Goal: Task Accomplishment & Management: Manage account settings

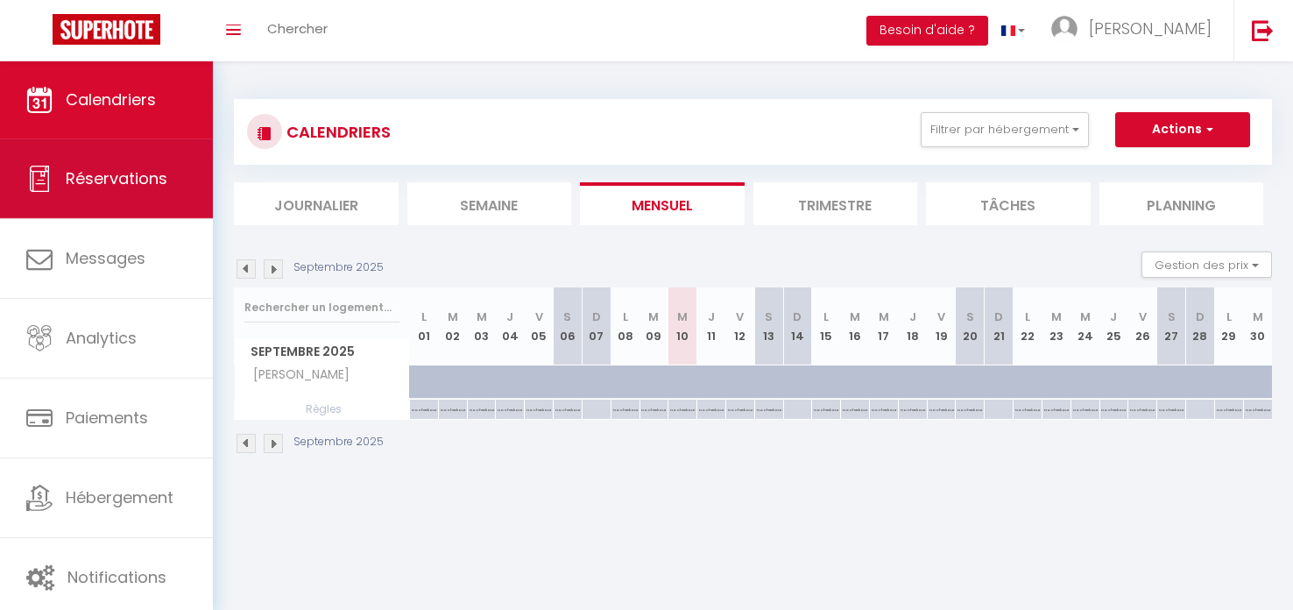
click at [123, 173] on span "Réservations" at bounding box center [117, 178] width 102 height 22
select select "not_cancelled"
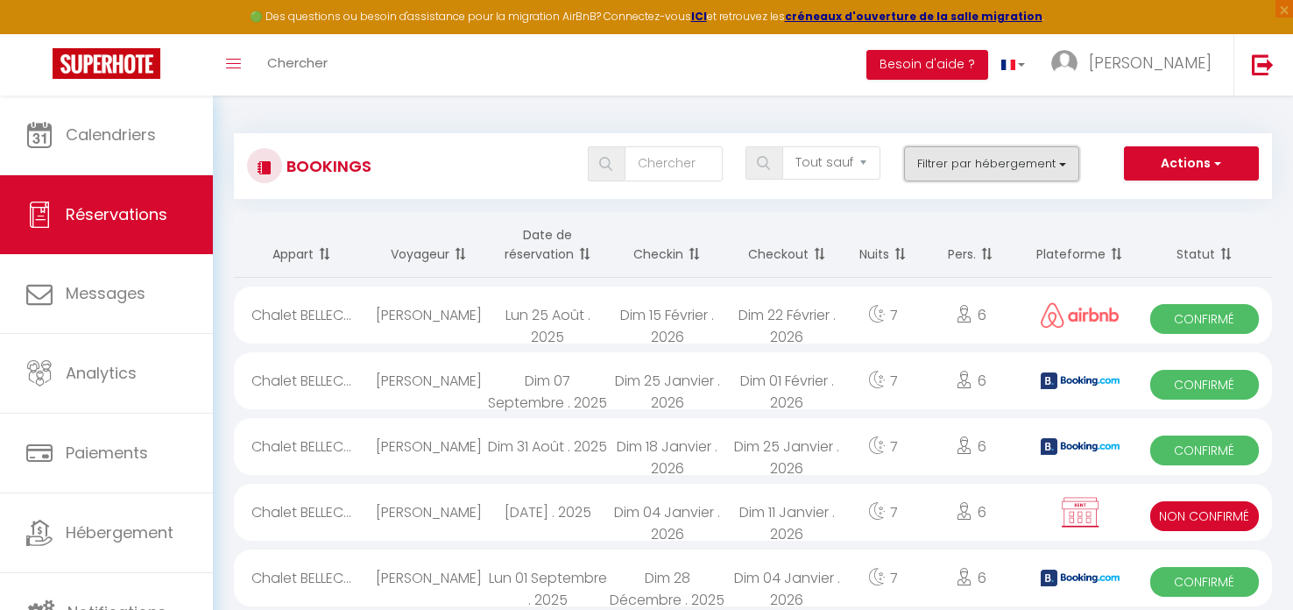
click at [969, 166] on button "Filtrer par hébergement" at bounding box center [991, 163] width 175 height 35
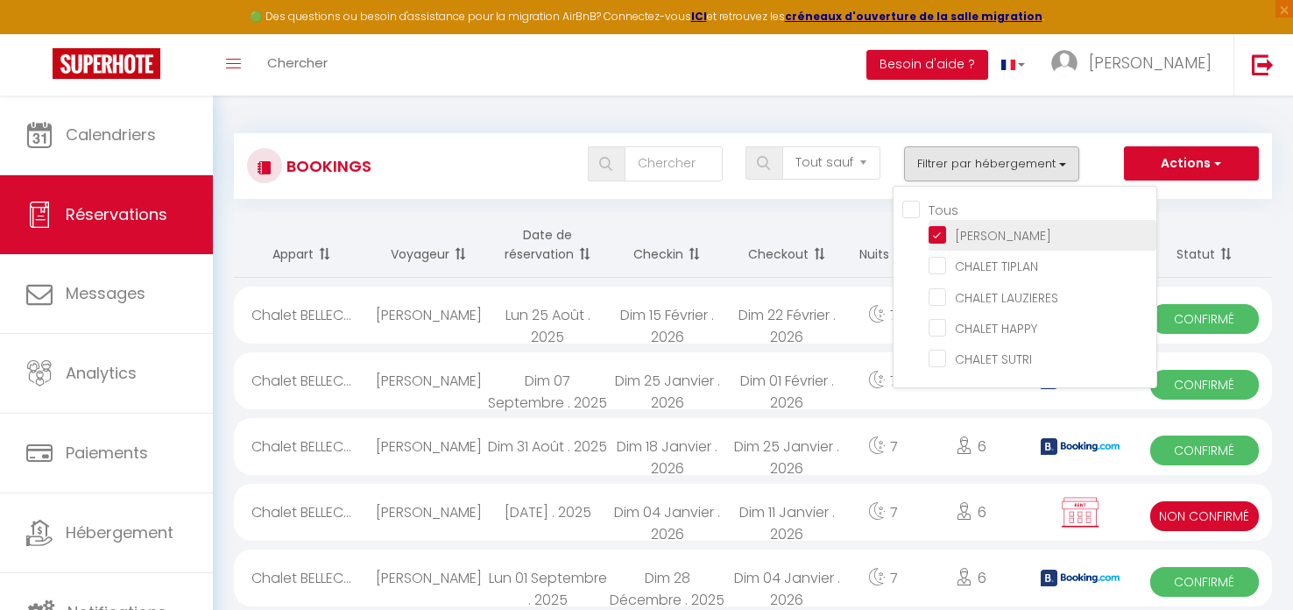
click at [937, 234] on input "[PERSON_NAME]" at bounding box center [1043, 234] width 228 height 18
checkbox input "false"
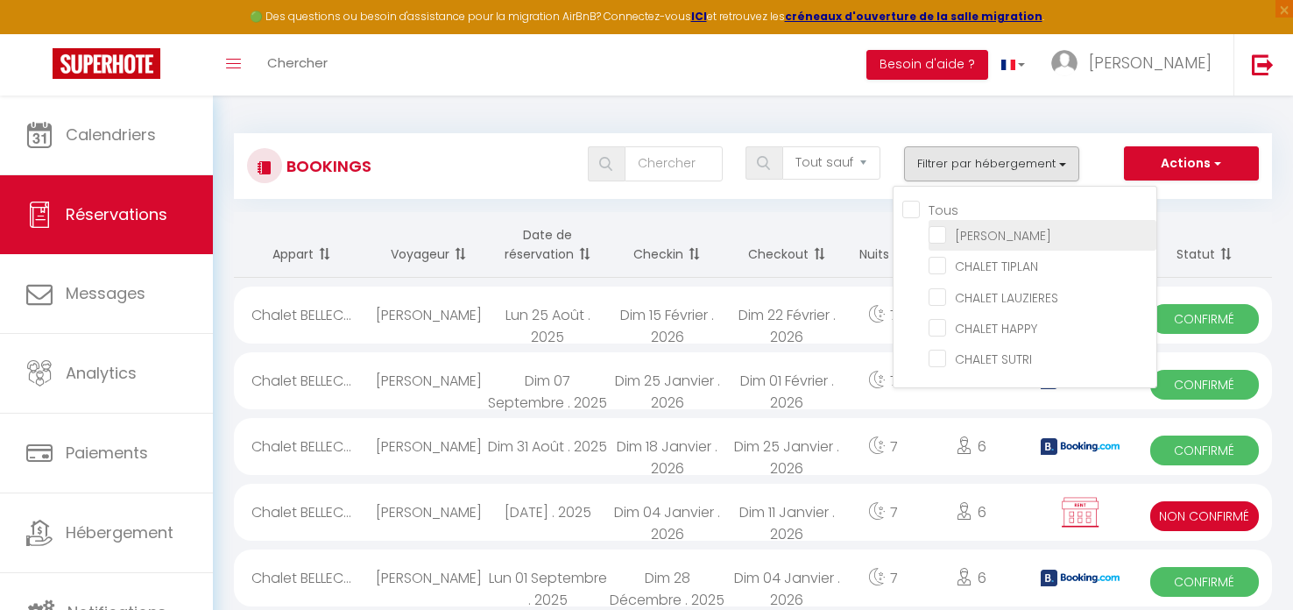
checkbox input "false"
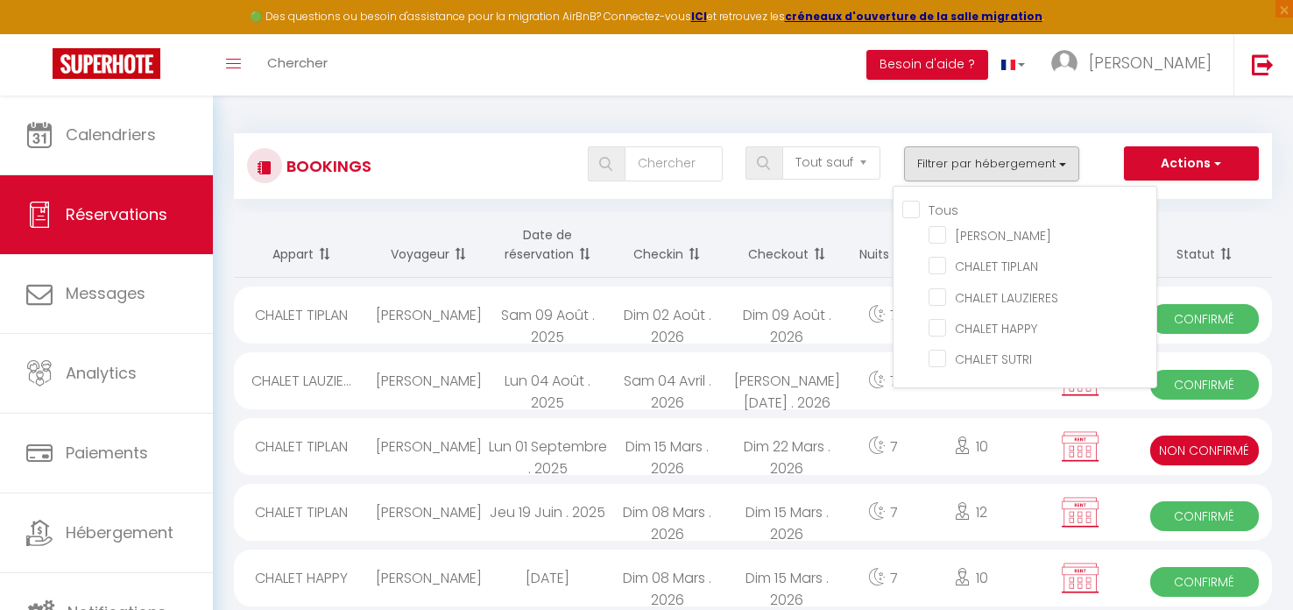
click at [932, 458] on div "10" at bounding box center [971, 446] width 104 height 57
select select "KO"
select select "0"
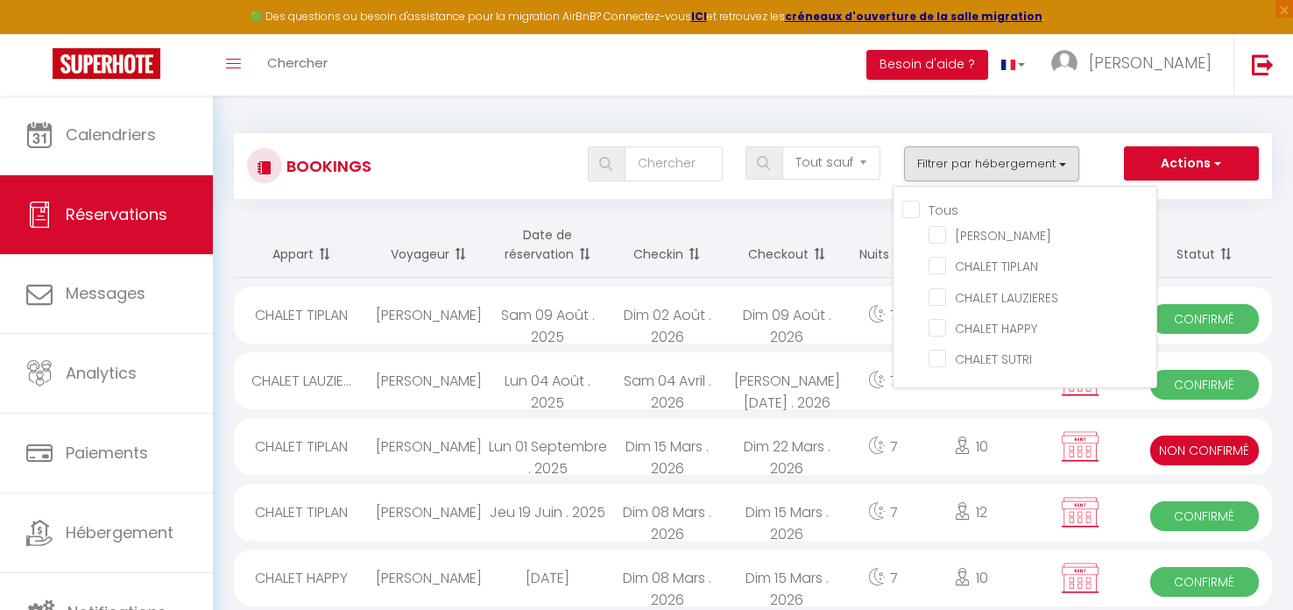
select select "1"
select select
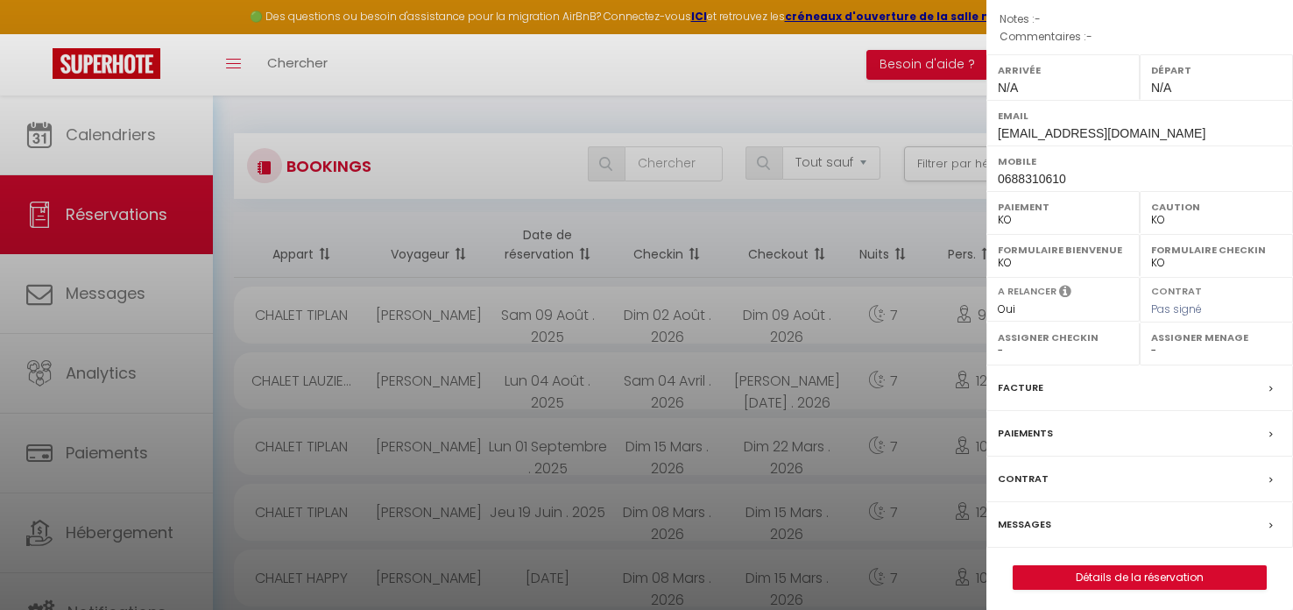
scroll to position [203, 0]
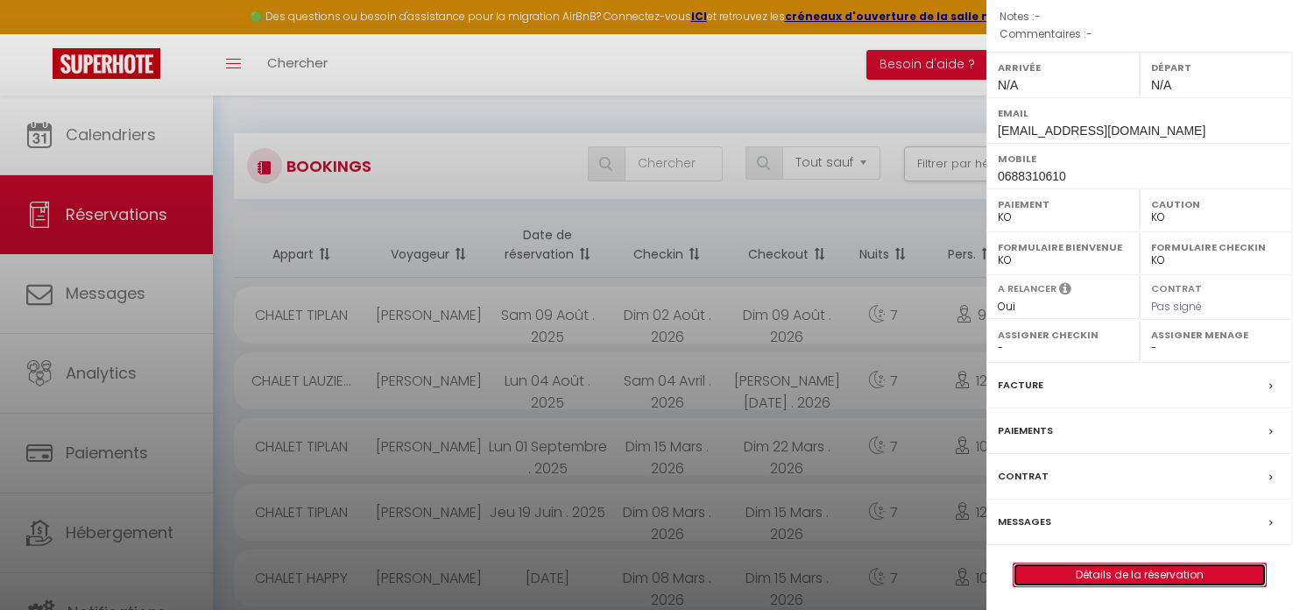
click at [1143, 572] on link "Détails de la réservation" at bounding box center [1140, 574] width 252 height 23
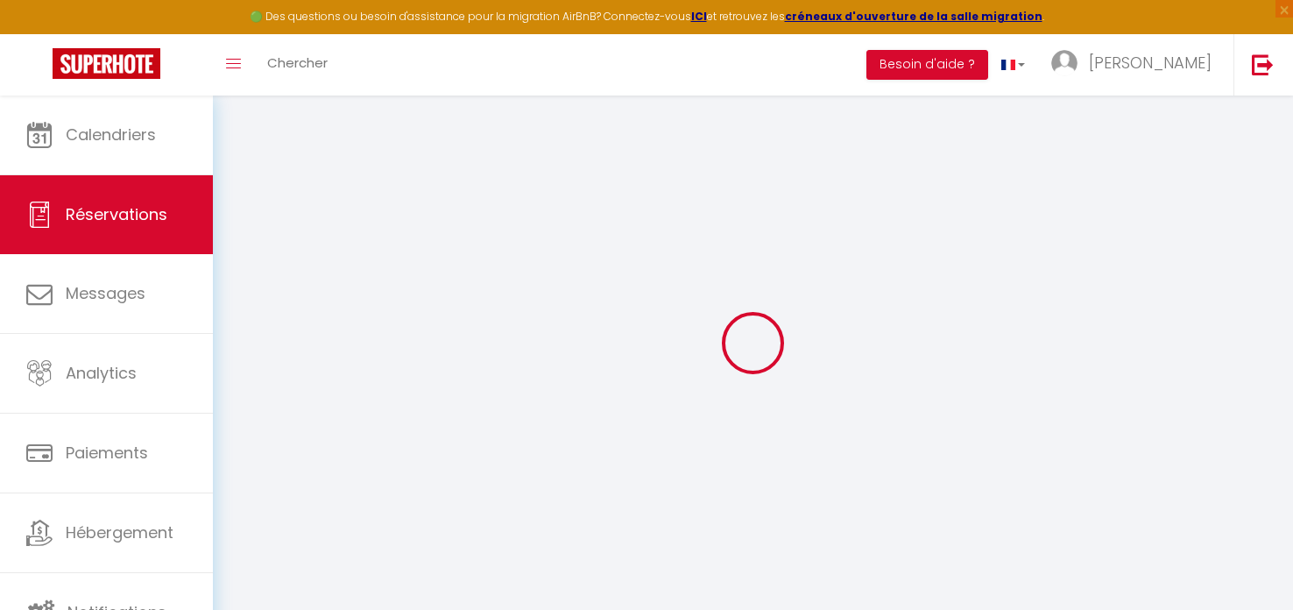
type input "Celine"
type input "Fourcade"
type input "celine.fourcade@paci13.com"
type input "0688310610"
type input "13119"
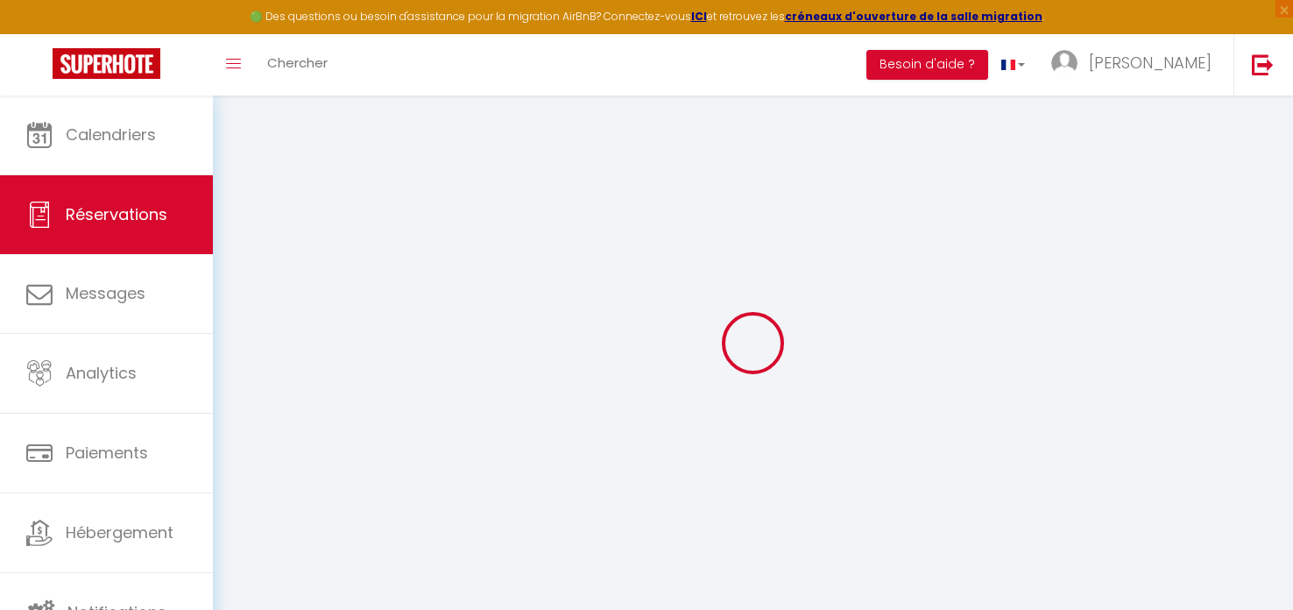
type input "50 impasse du chemin de fer"
type input "St Savournin"
select select "FR"
select select "69576"
select select "2"
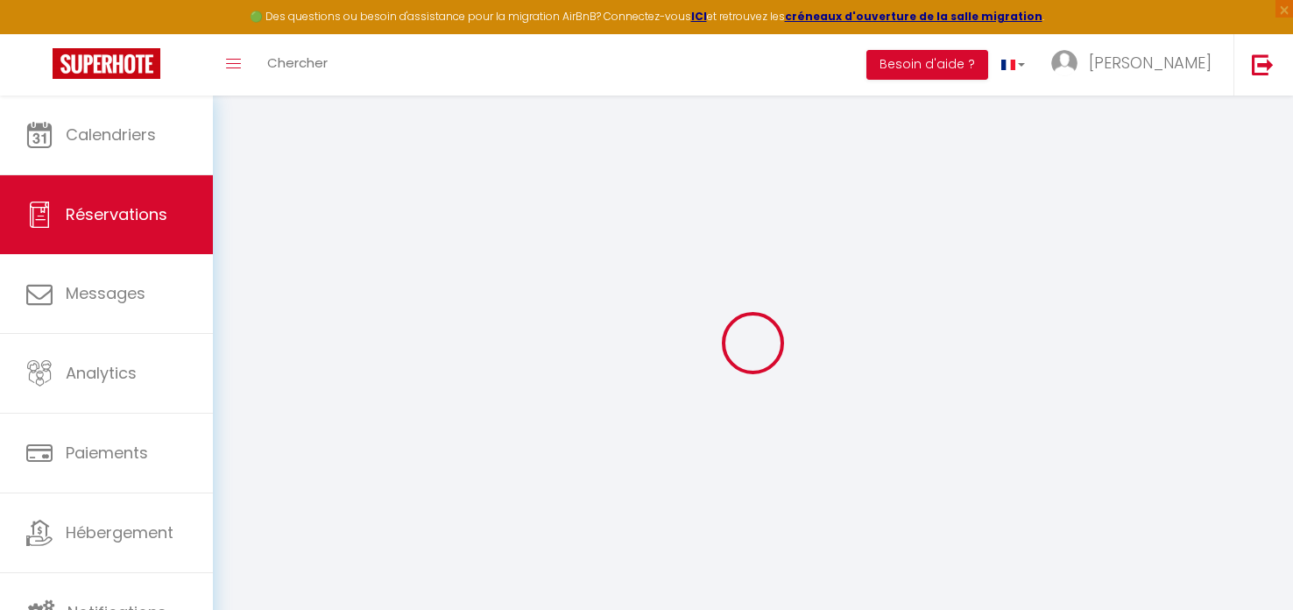
type input "Dim 15 Mars 2026"
select select
type input "Dim 22 Mars 2026"
select select
type input "9"
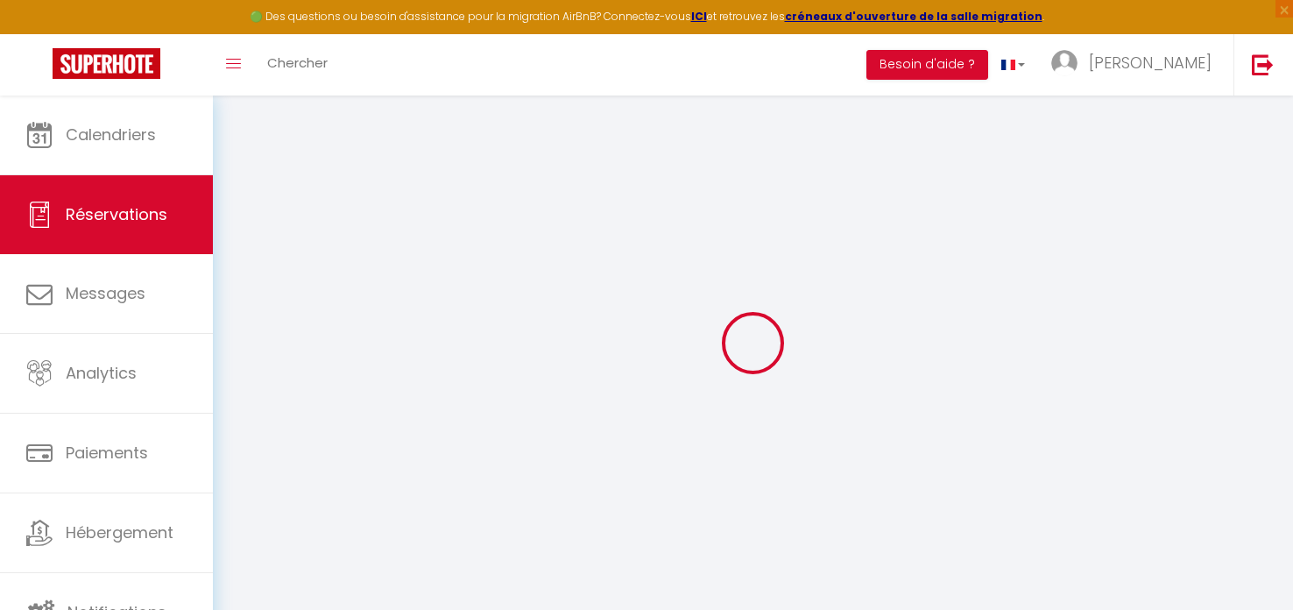
type input "1"
select select "10"
select select
type input "3600"
checkbox input "false"
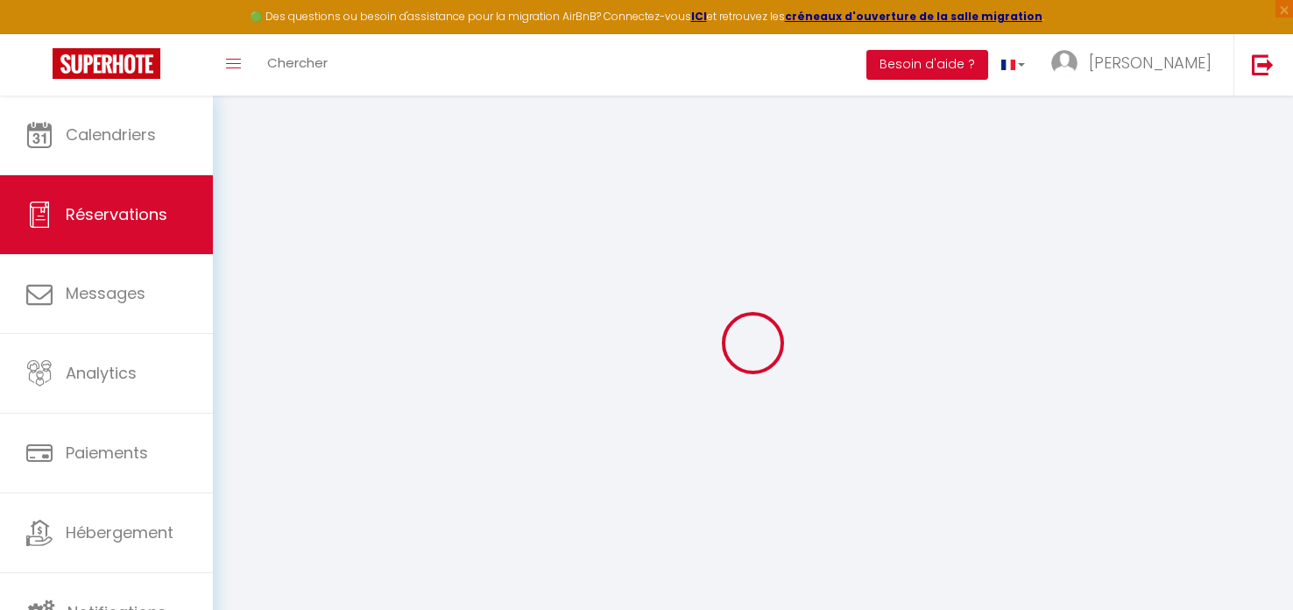
type input "3600"
type input "0"
select select
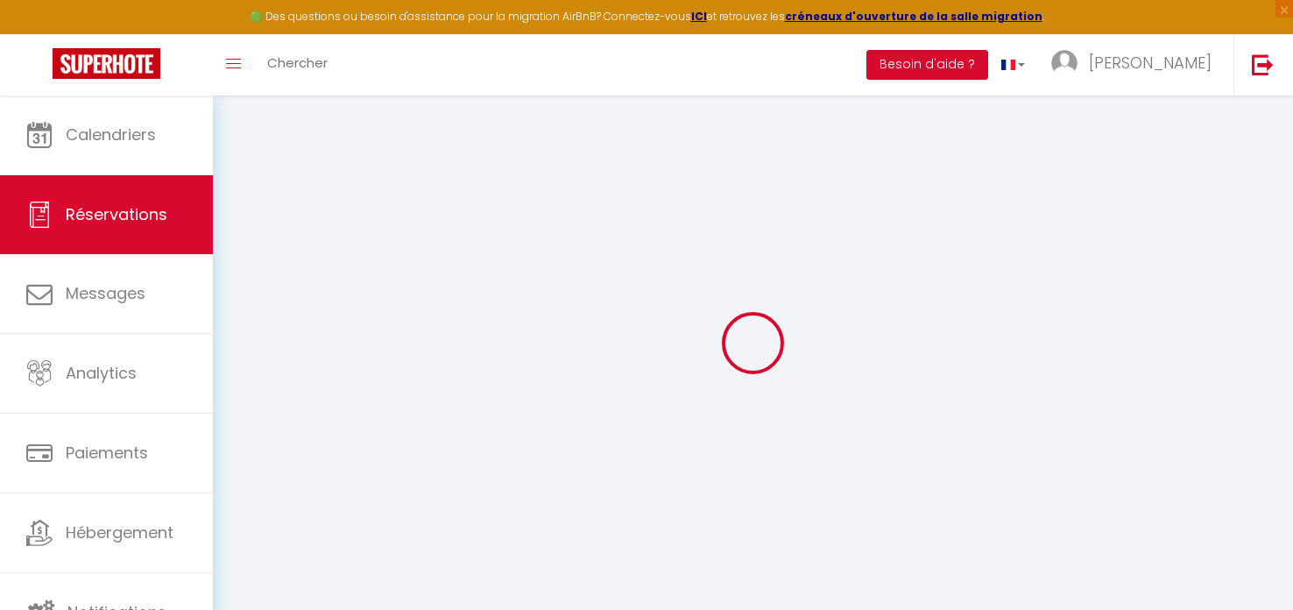
select select
select select "14"
checkbox input "false"
select select
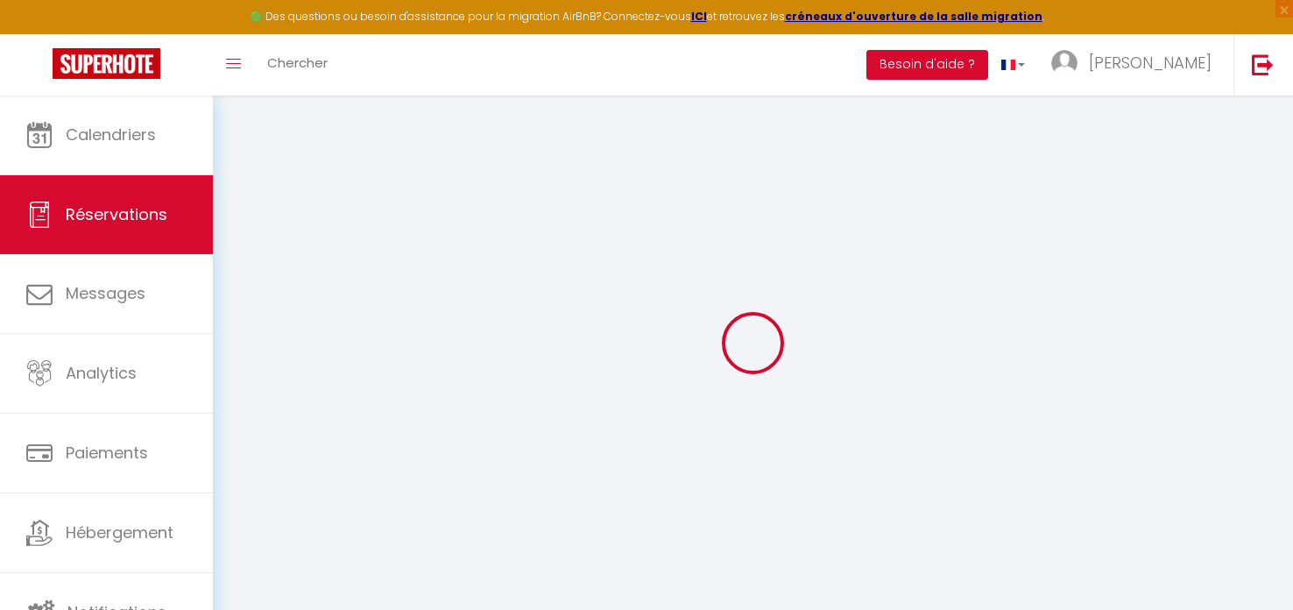
checkbox input "false"
select select
checkbox input "false"
select select
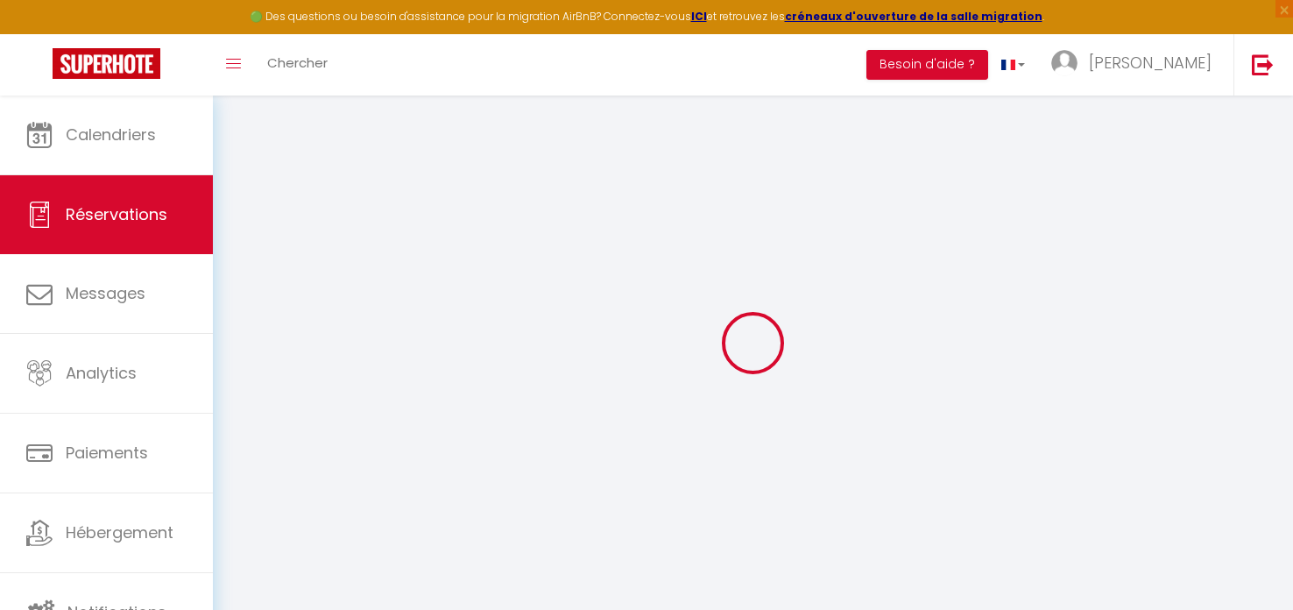
select select
checkbox input "false"
select select
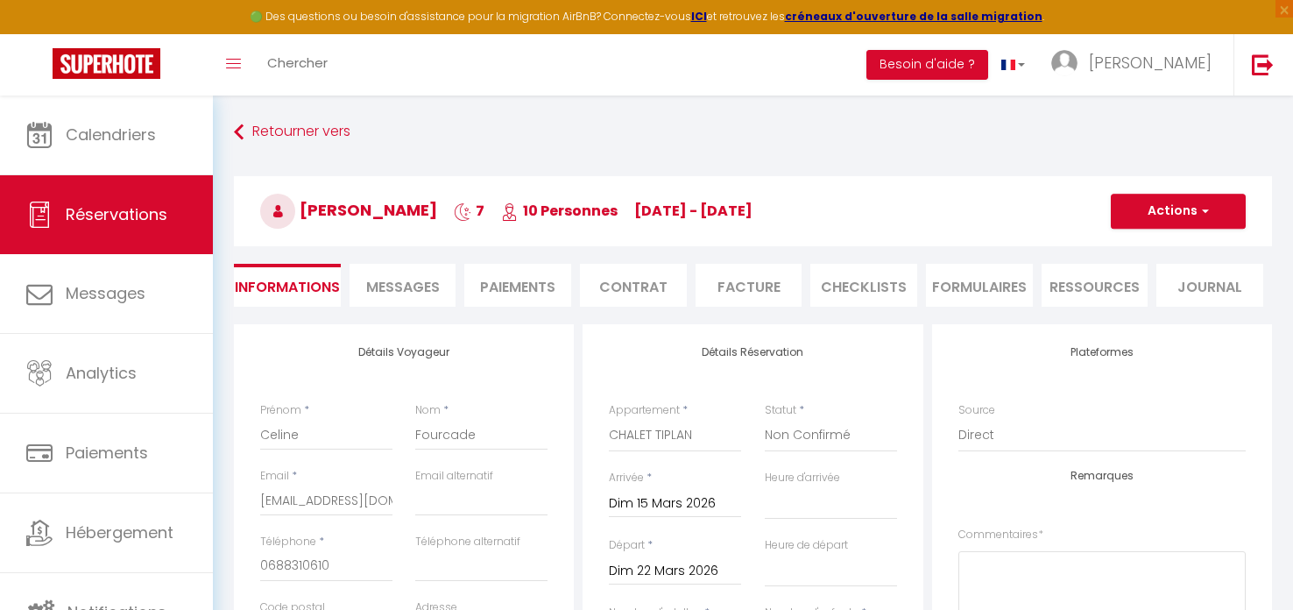
checkbox input "false"
select select
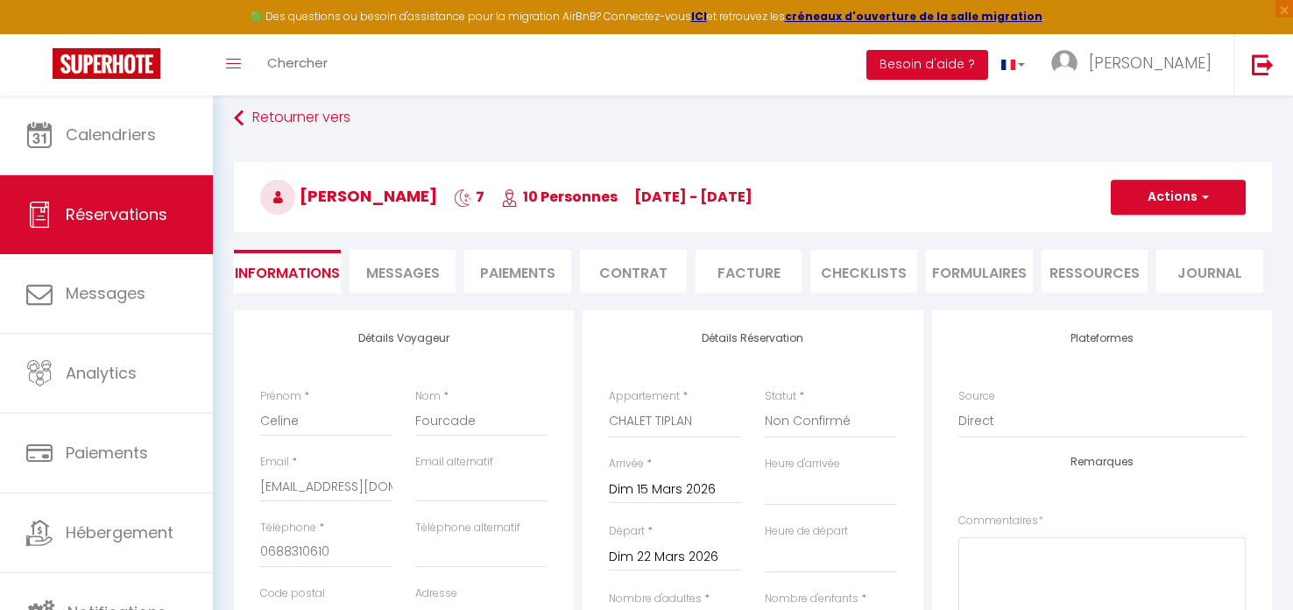
scroll to position [43, 0]
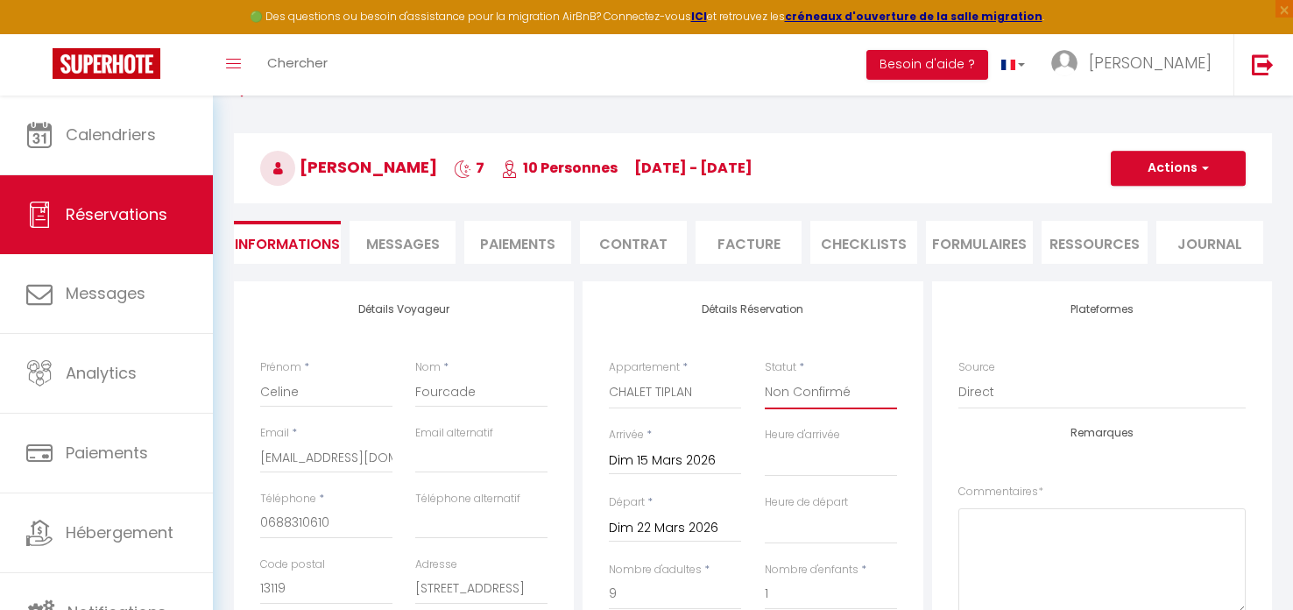
click at [803, 392] on select "Confirmé Non Confirmé [PERSON_NAME] par le voyageur No Show Request" at bounding box center [831, 392] width 132 height 33
select select "1"
click at [765, 376] on select "Confirmé Non Confirmé [PERSON_NAME] par le voyageur No Show Request" at bounding box center [831, 392] width 132 height 33
select select
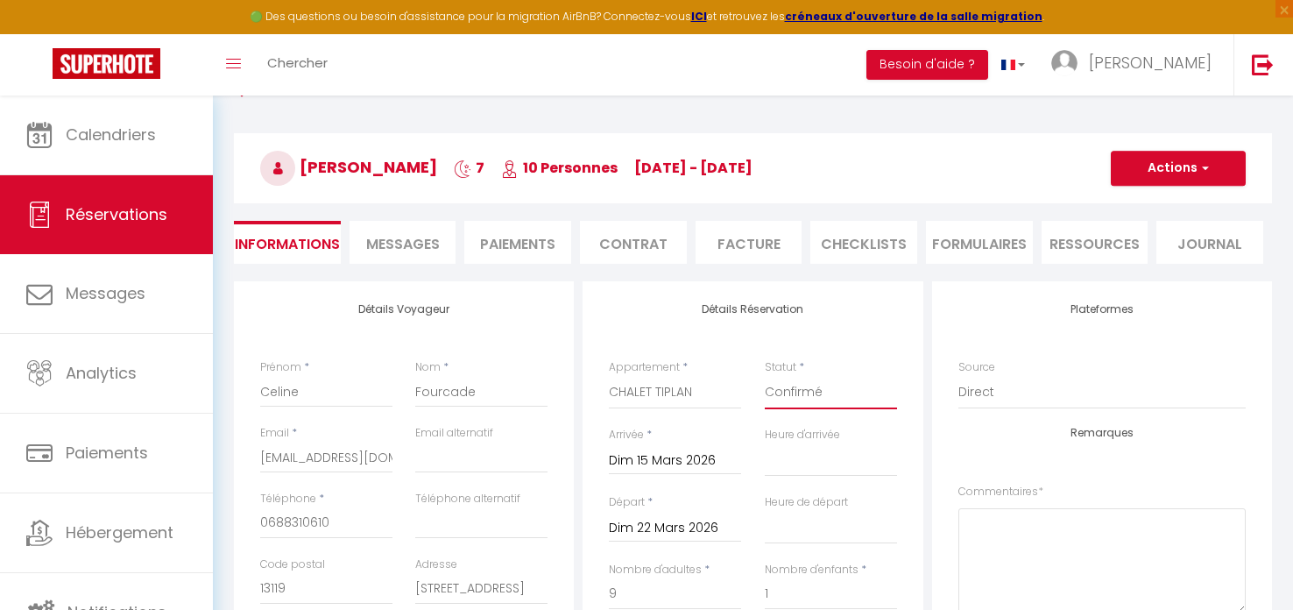
checkbox input "false"
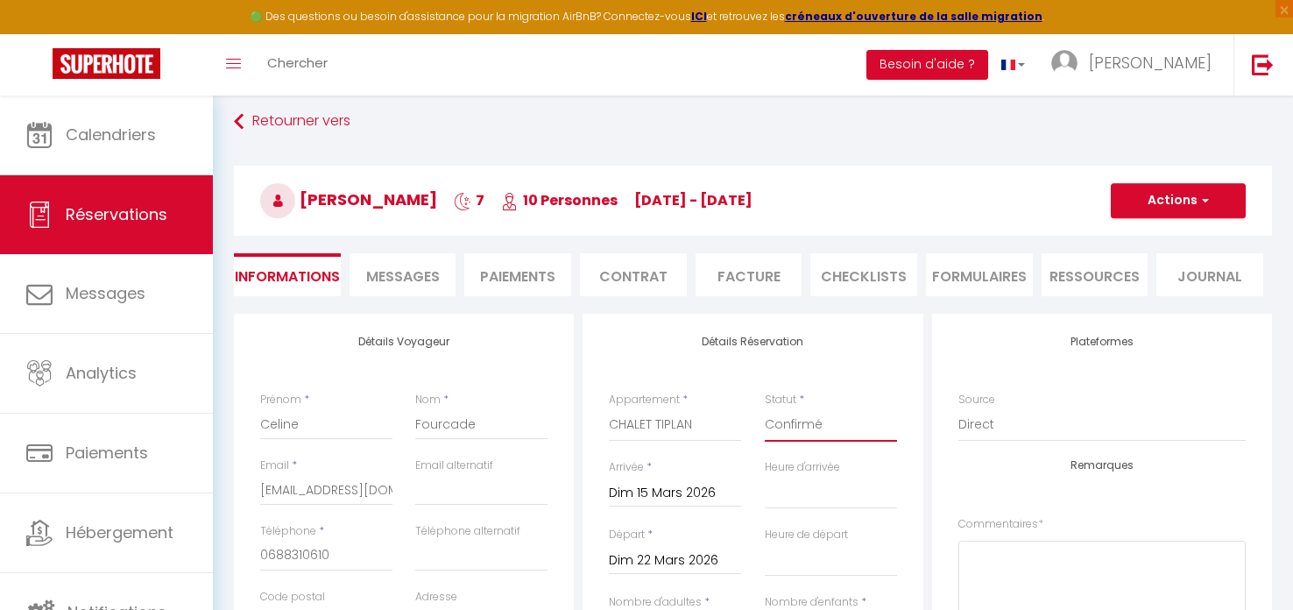
scroll to position [0, 0]
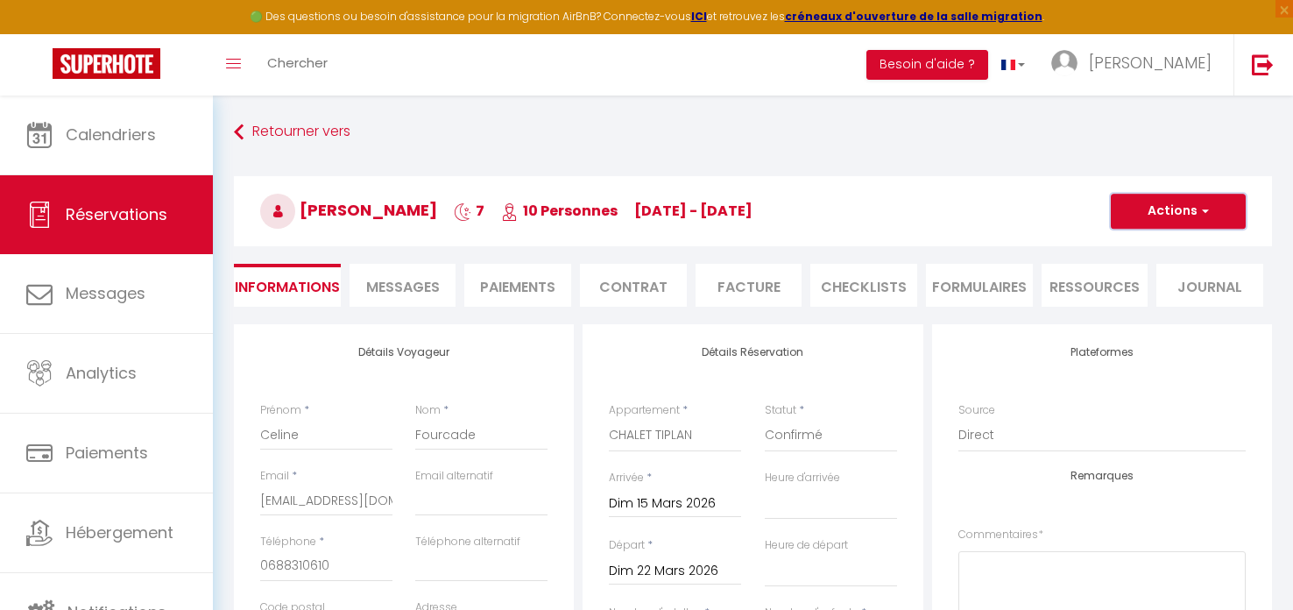
click at [1142, 216] on button "Actions" at bounding box center [1178, 211] width 135 height 35
click at [1147, 246] on link "Enregistrer" at bounding box center [1161, 249] width 138 height 23
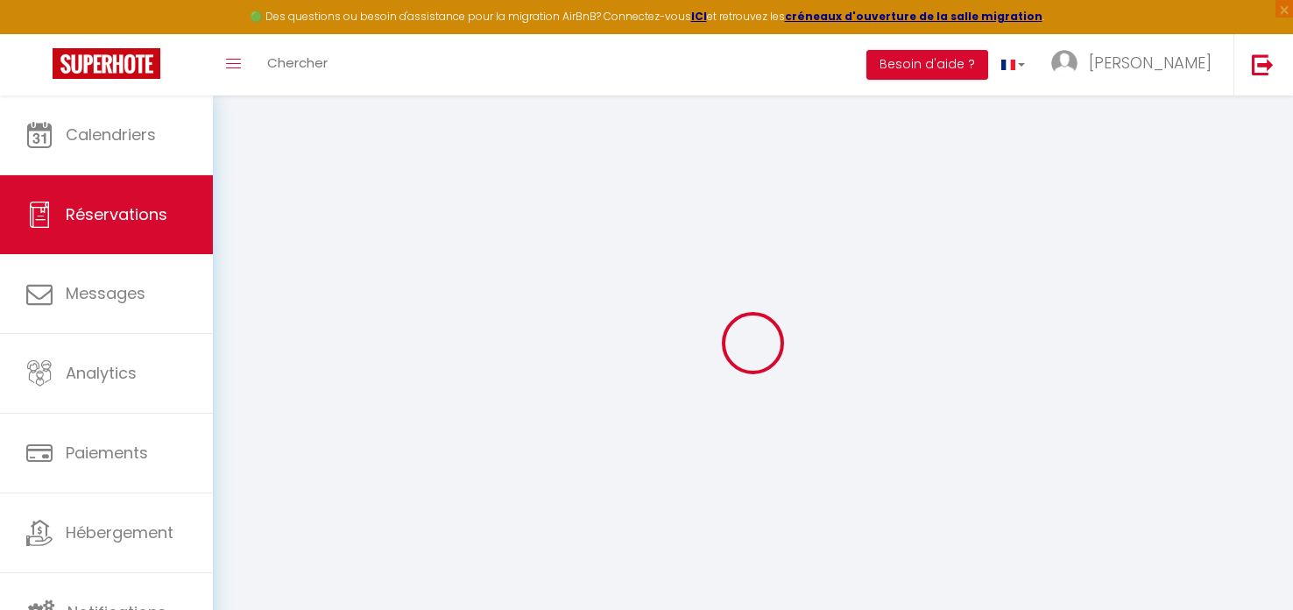
select select "not_cancelled"
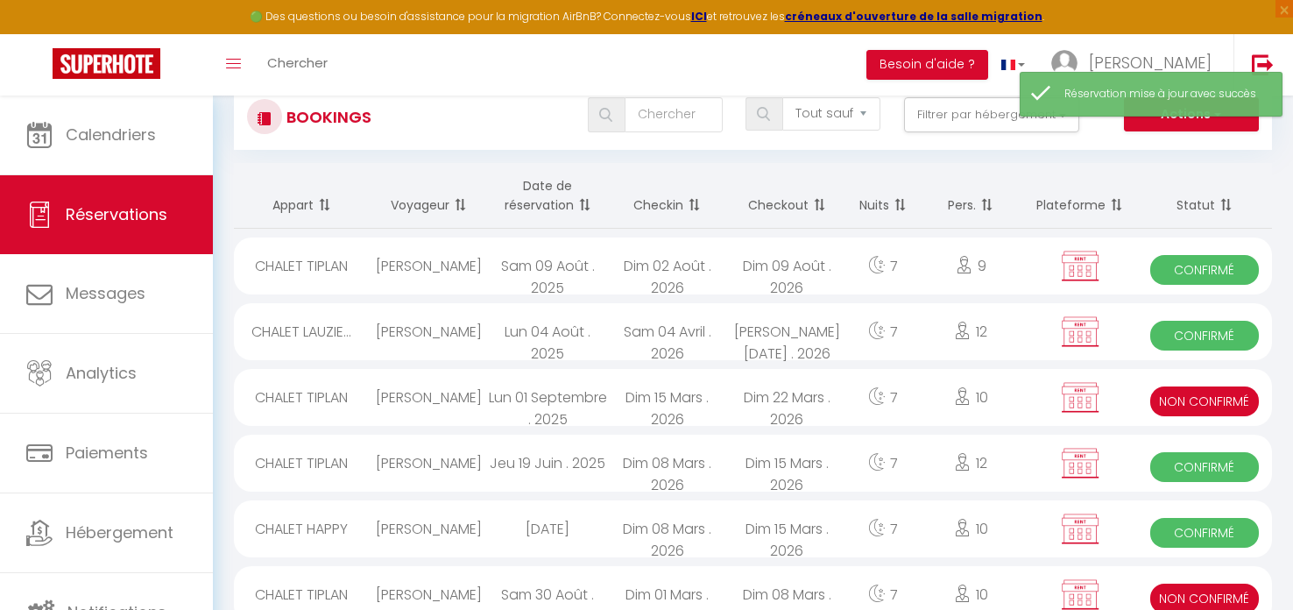
scroll to position [67, 0]
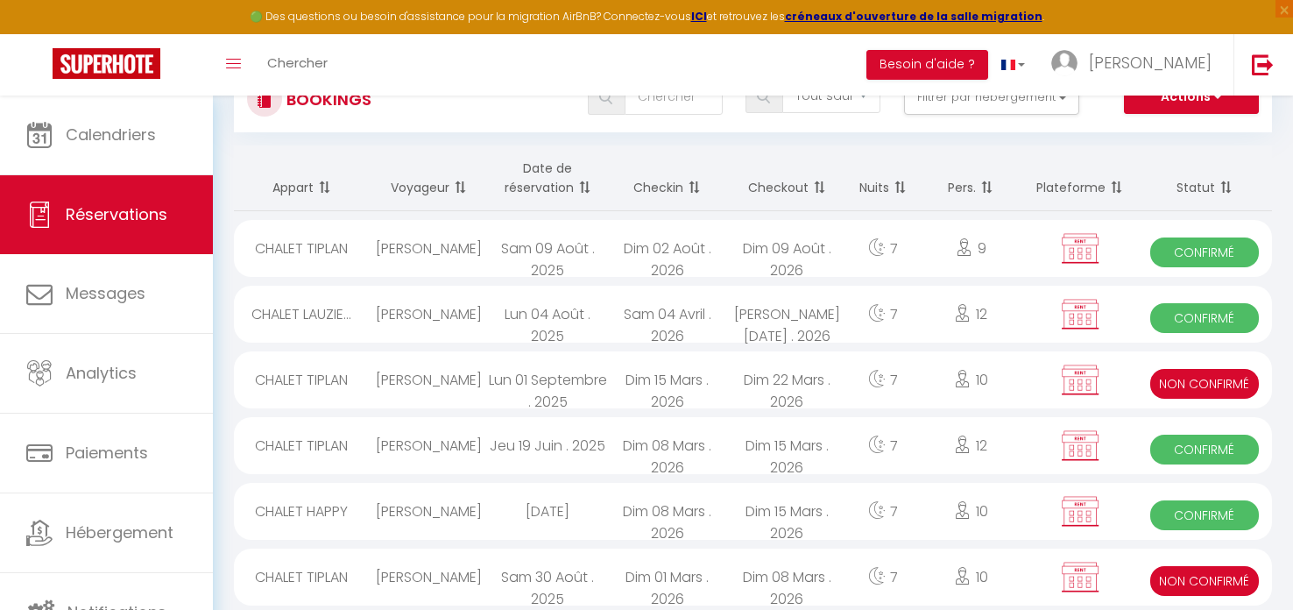
click at [1187, 577] on span "Non Confirmé" at bounding box center [1205, 581] width 108 height 30
select select "KO"
select select "0"
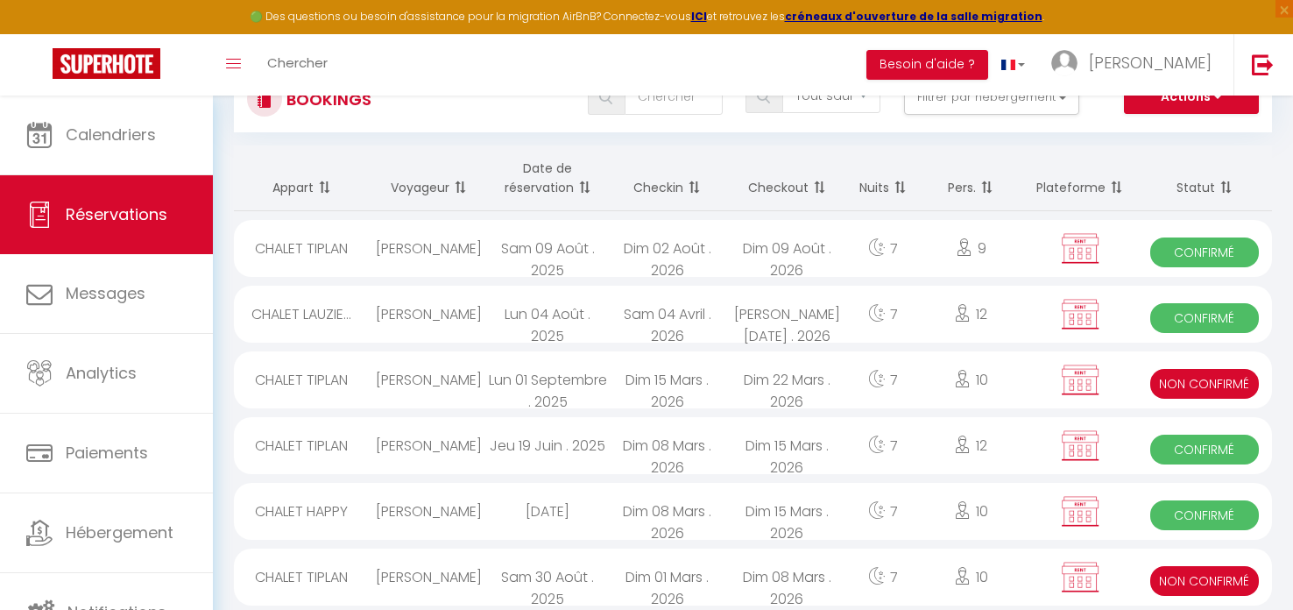
select select "0"
select select
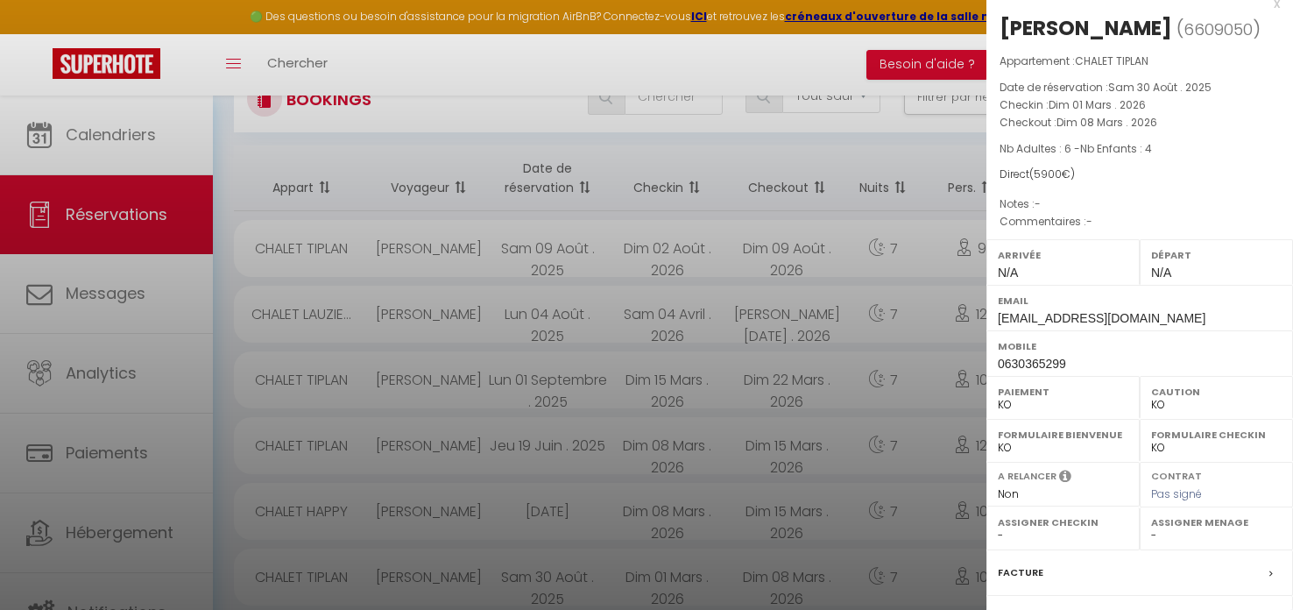
scroll to position [200, 0]
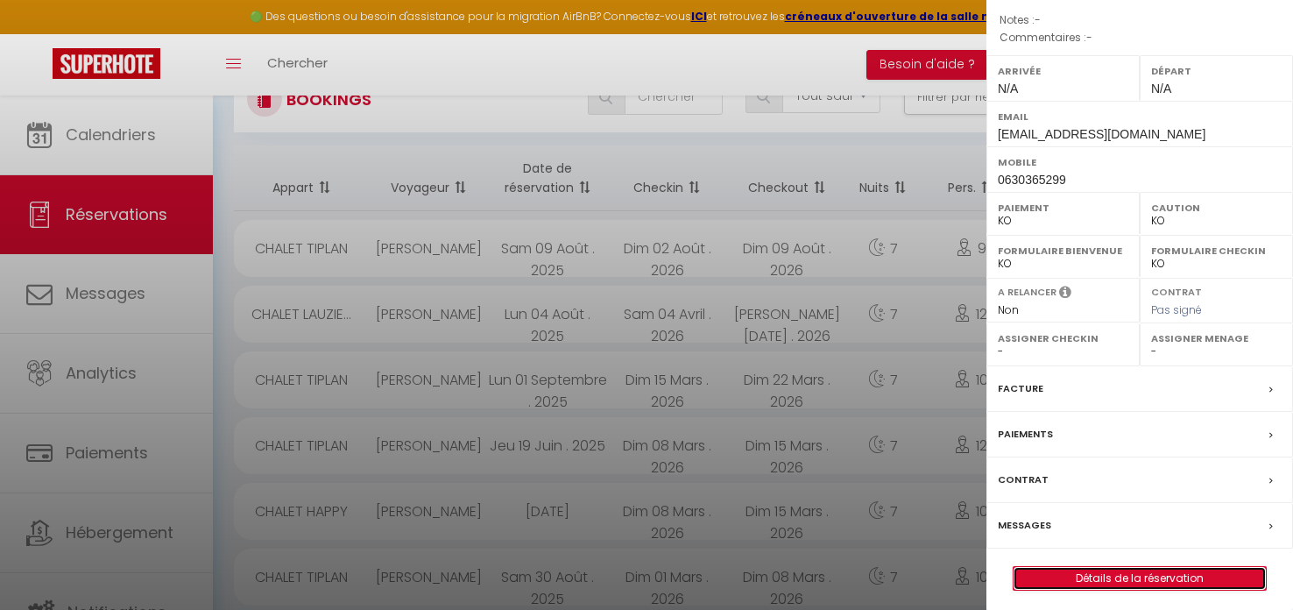
click at [1128, 577] on link "Détails de la réservation" at bounding box center [1140, 578] width 252 height 23
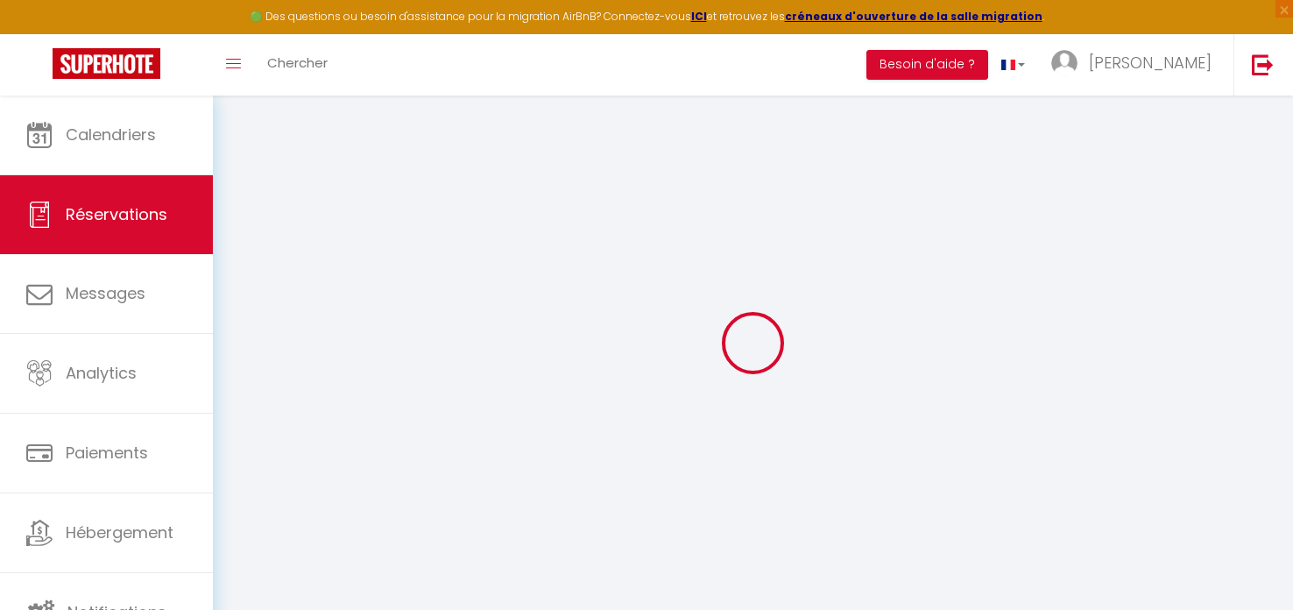
type input "Maxime"
type input "Legrand"
type input "legrandmaxime@hotmail.fr"
type input "0630365299"
type input "78100"
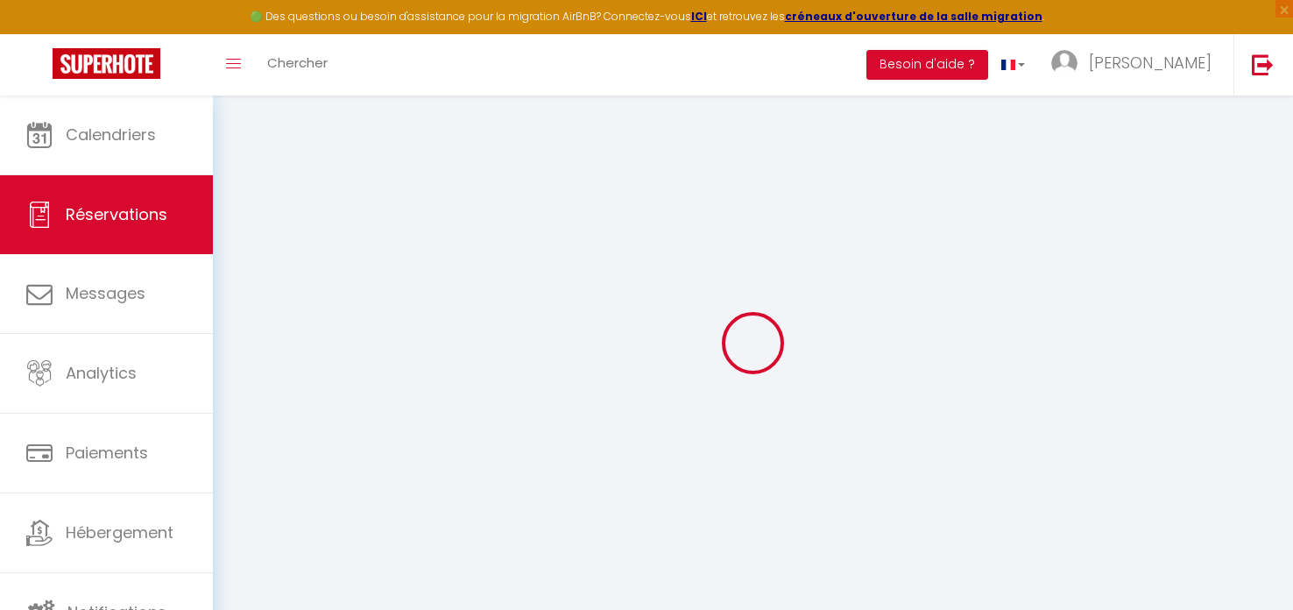
type input "16 rue des coches"
type input "St germain en laye"
select select "FR"
select select "69576"
select select "2"
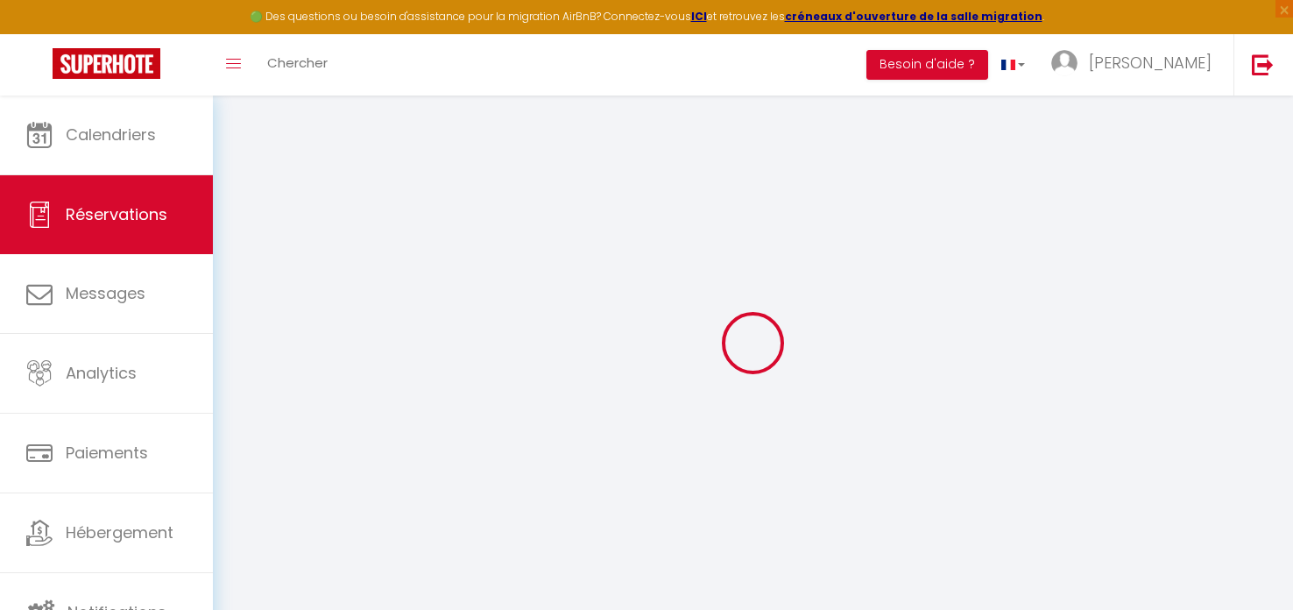
type input "Dim 01 Mars 2026"
select select
type input "Dim 08 Mars 2026"
select select
type input "6"
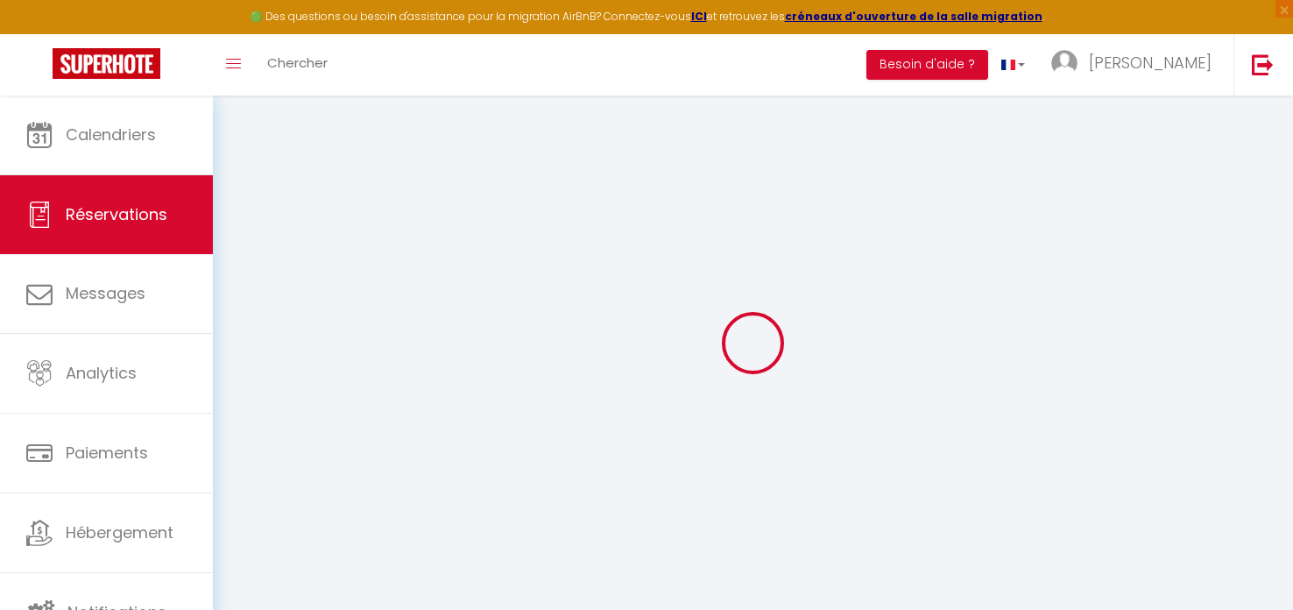
type input "4"
select select "10"
select select
type input "5900"
checkbox input "false"
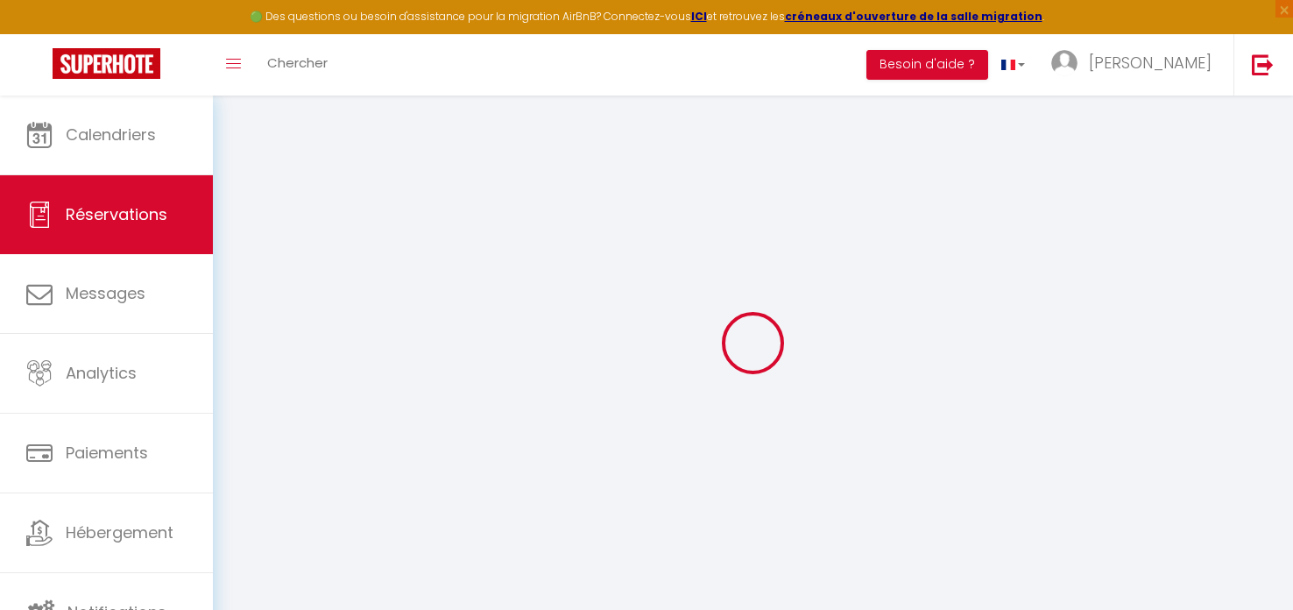
type input "5900"
type input "0"
select select
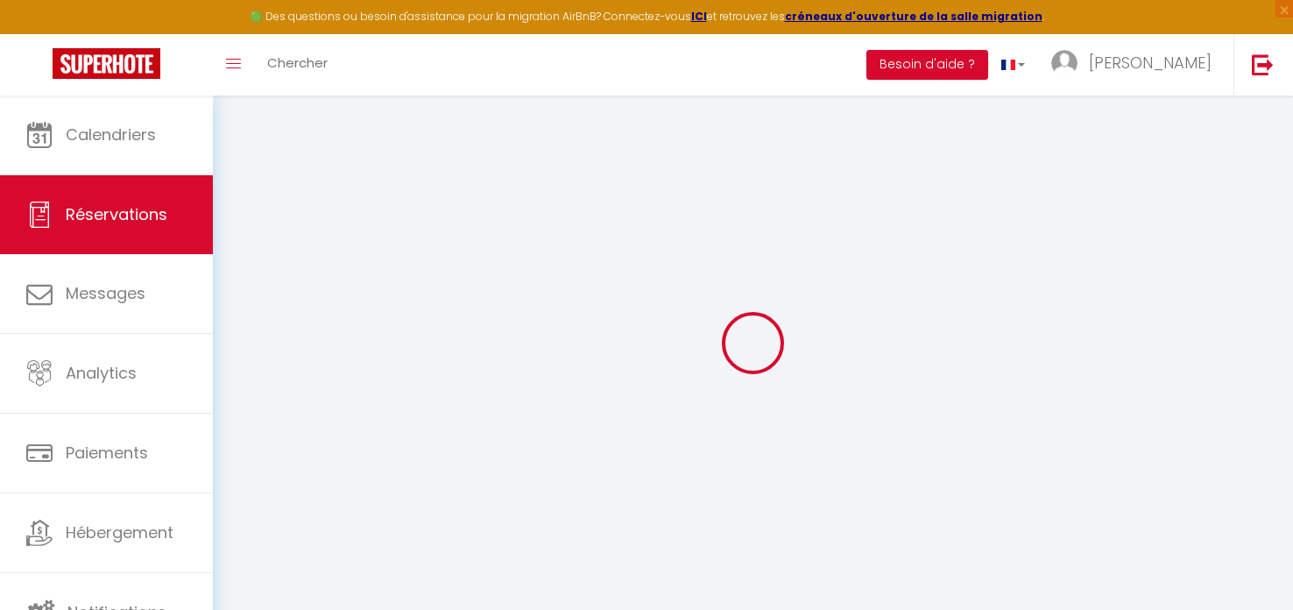
select select
select select "14"
checkbox input "false"
select select
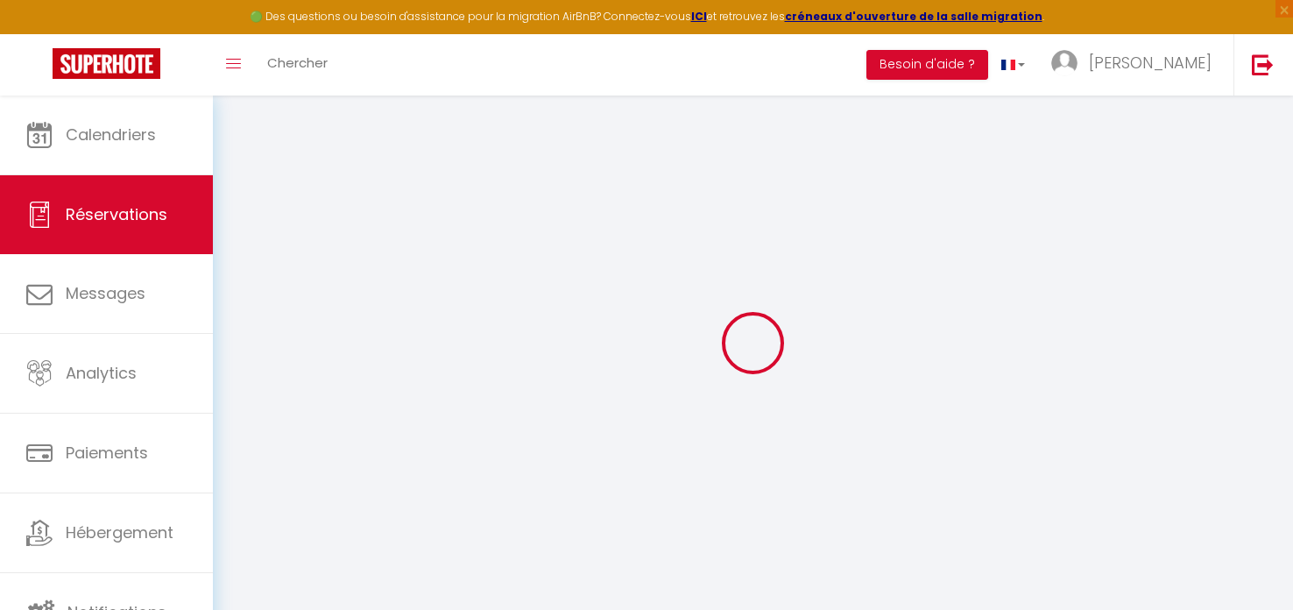
checkbox input "false"
select select
checkbox input "false"
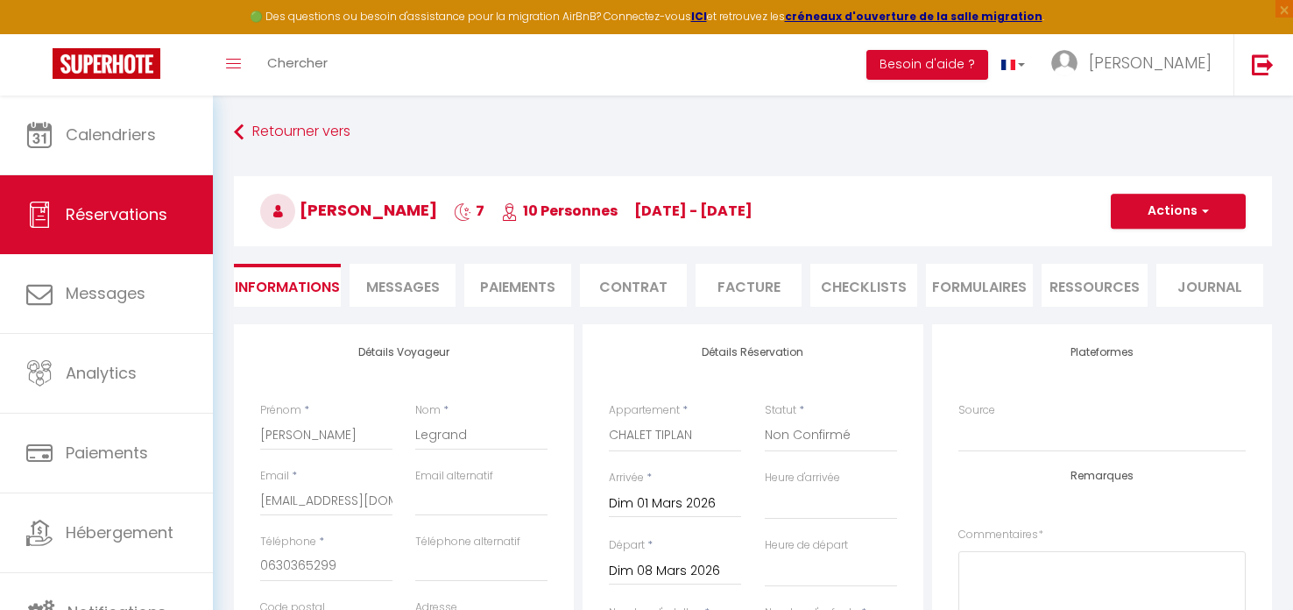
select select
checkbox input "false"
select select
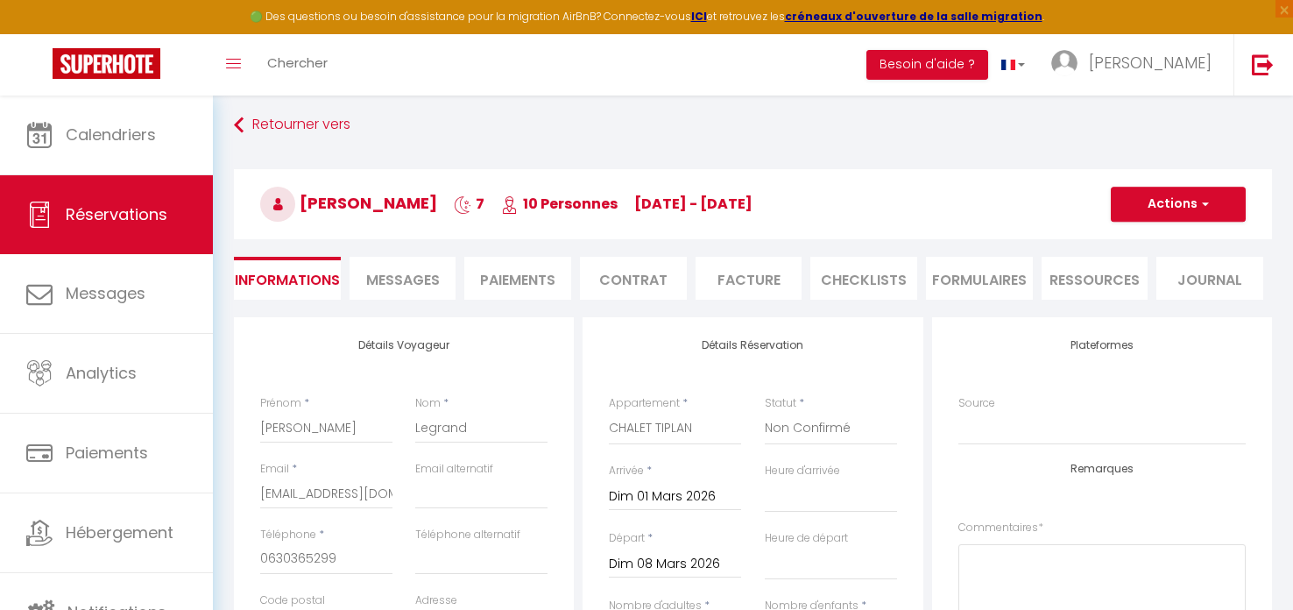
scroll to position [8, 0]
click at [767, 432] on select "Confirmé Non Confirmé [PERSON_NAME] par le voyageur No Show Request" at bounding box center [831, 427] width 132 height 33
select select "1"
click at [765, 411] on select "Confirmé Non Confirmé [PERSON_NAME] par le voyageur No Show Request" at bounding box center [831, 427] width 132 height 33
select select
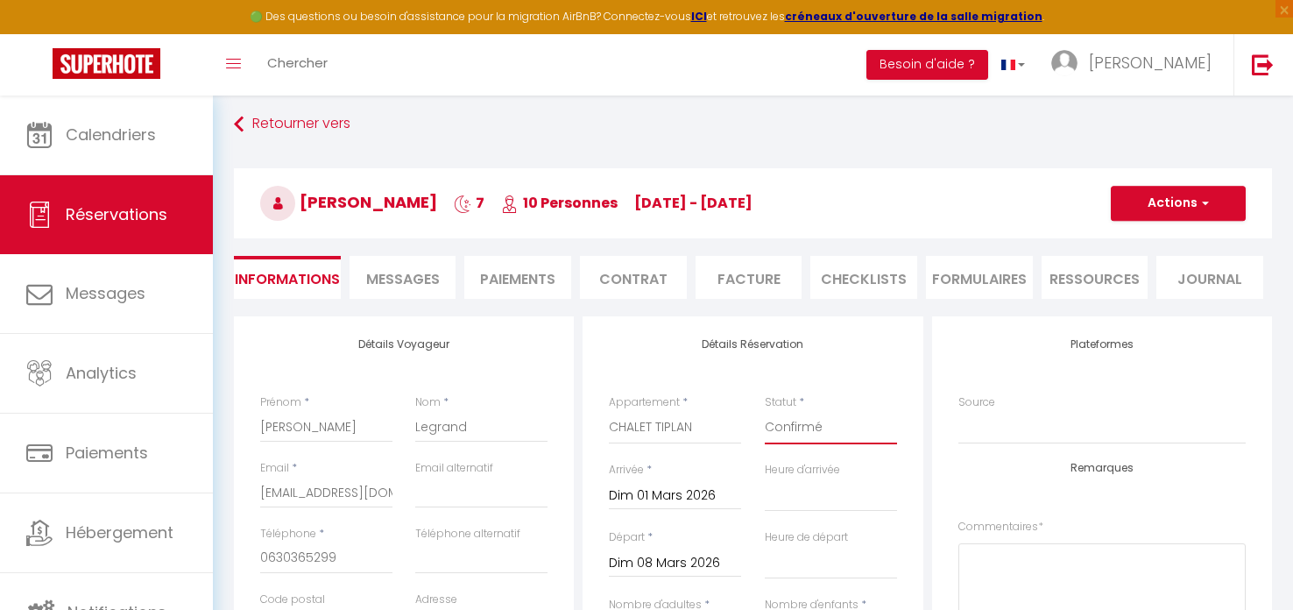
select select
checkbox input "false"
click at [1175, 195] on button "Actions" at bounding box center [1178, 203] width 135 height 35
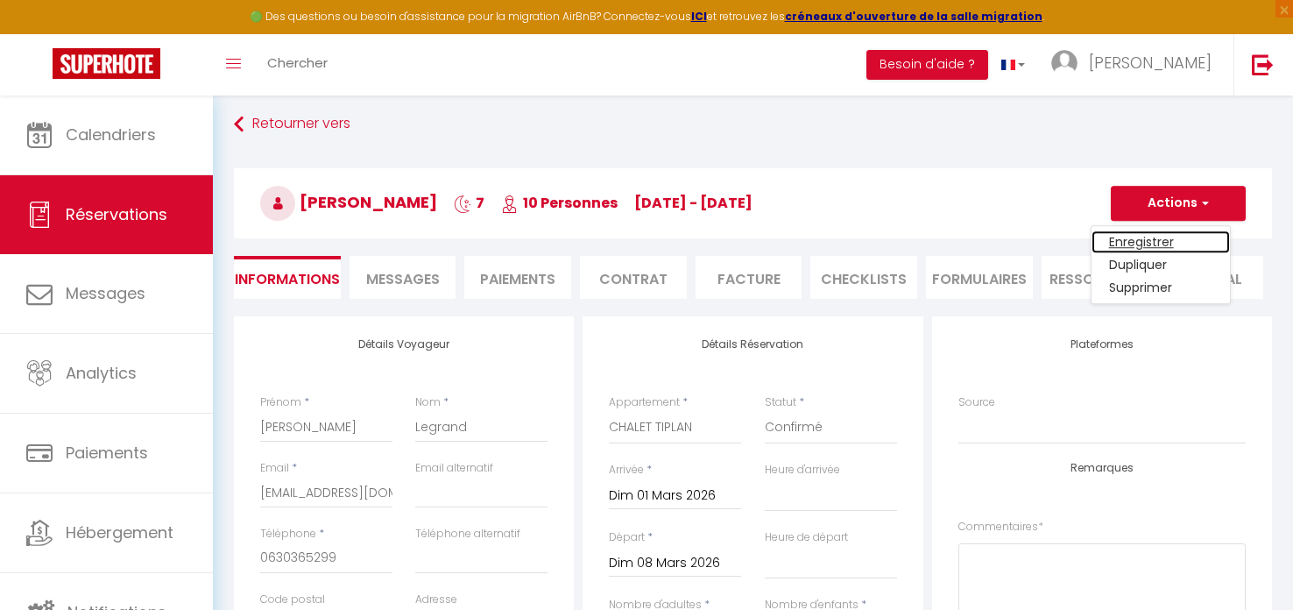
click at [1153, 241] on link "Enregistrer" at bounding box center [1161, 241] width 138 height 23
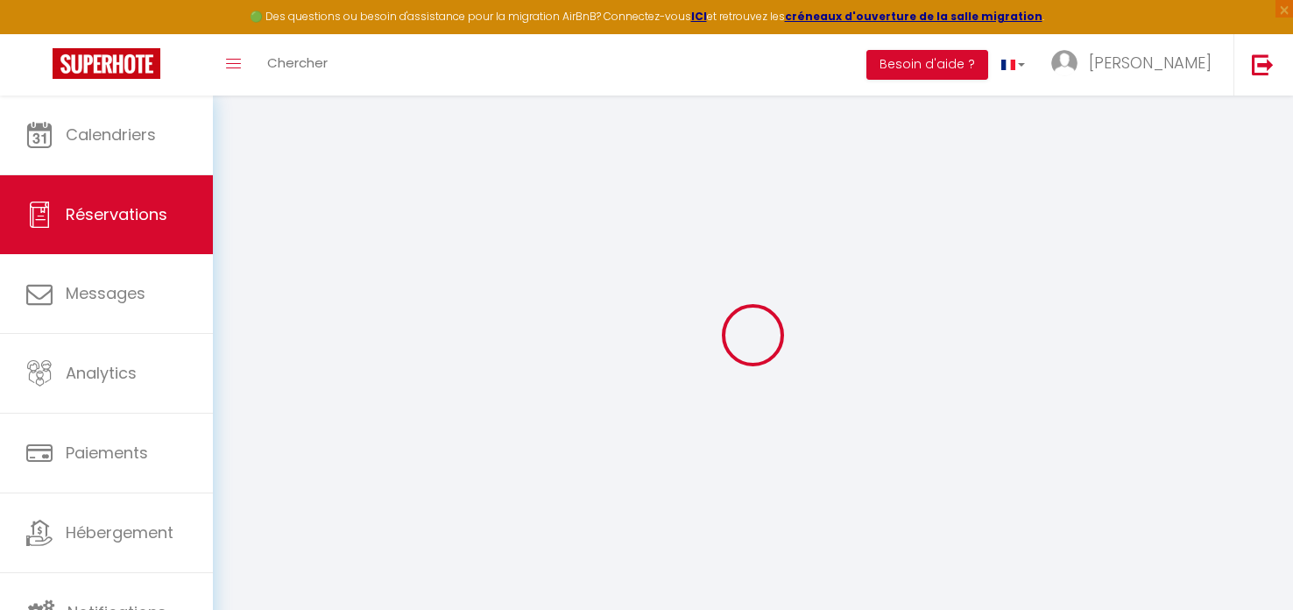
select select "not_cancelled"
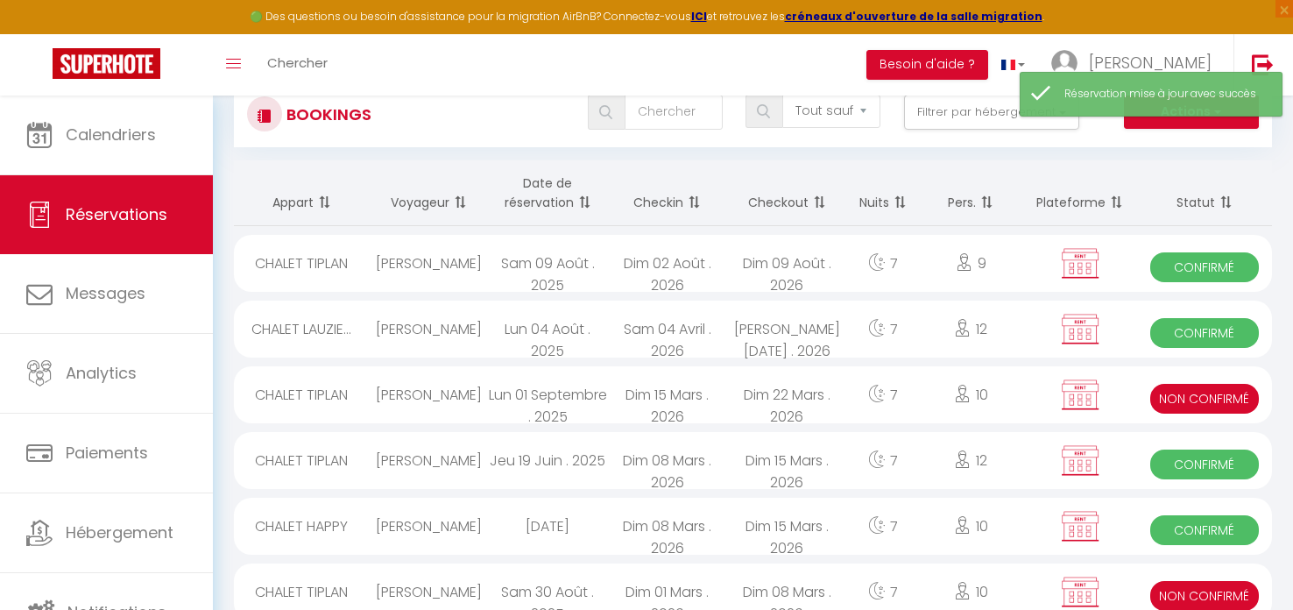
scroll to position [172, 0]
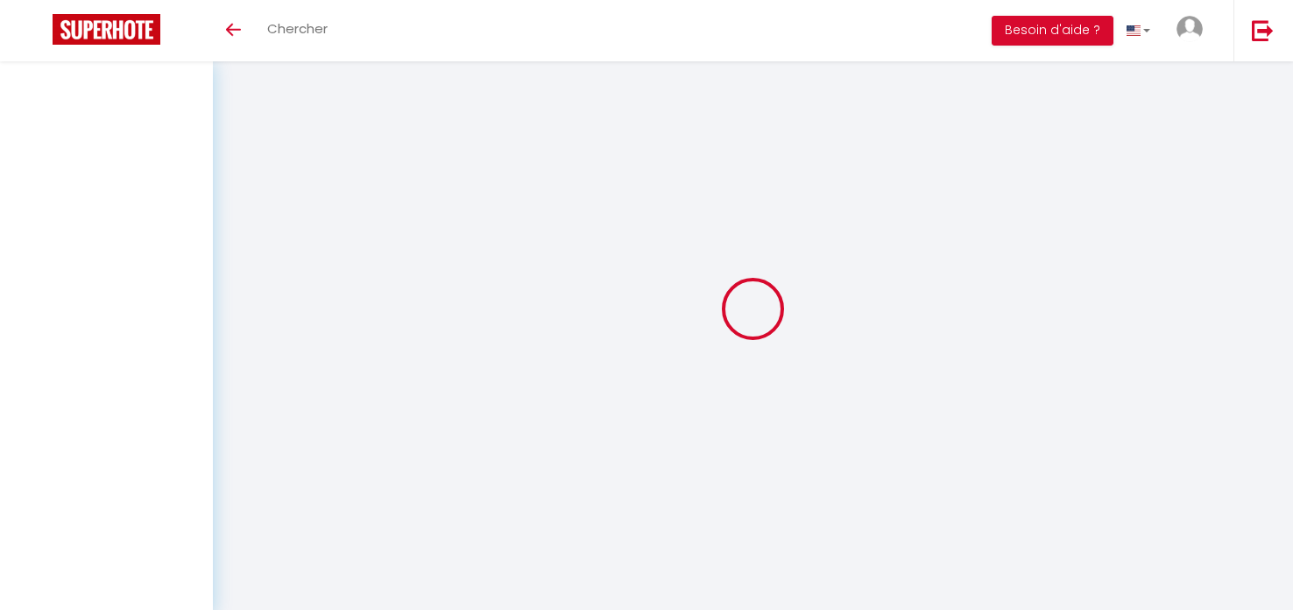
select select "not_cancelled"
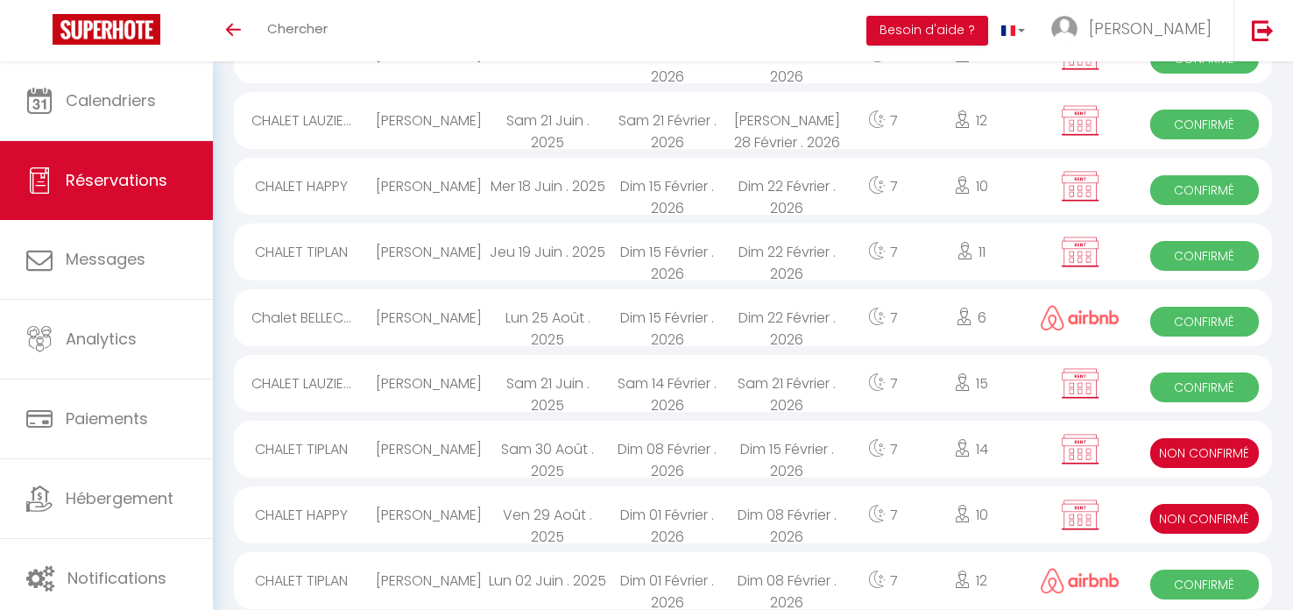
scroll to position [621, 0]
click at [1199, 511] on span "Non Confirmé" at bounding box center [1205, 518] width 108 height 30
select select "KO"
select select "0"
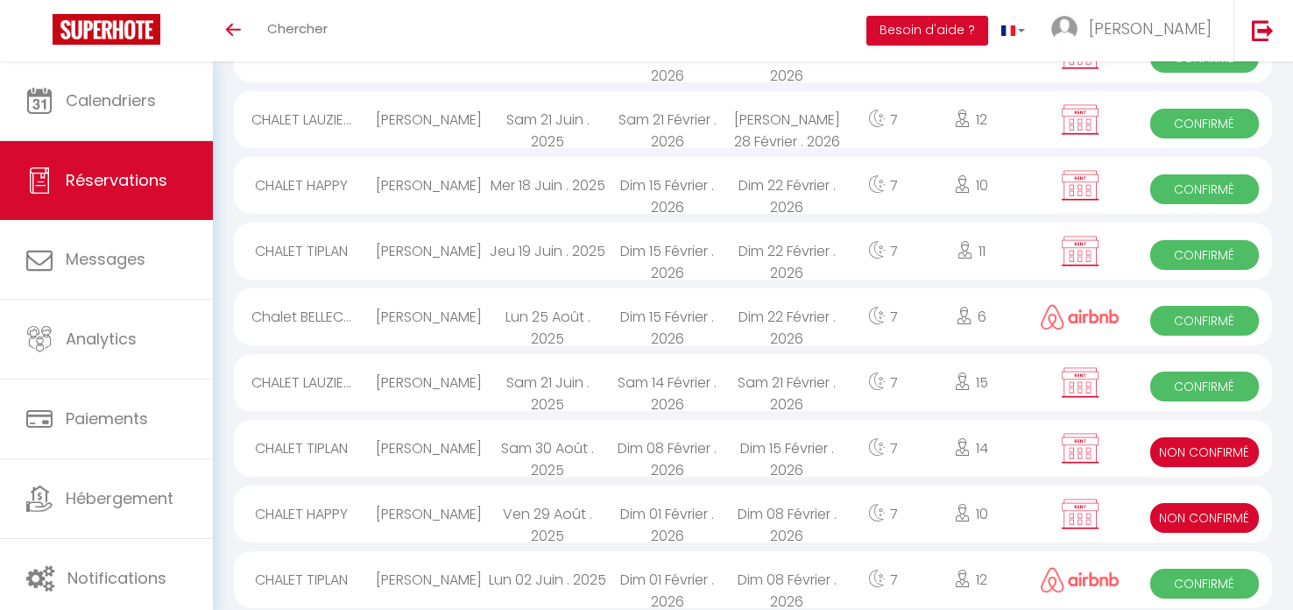
select select "0"
select select "1"
select select
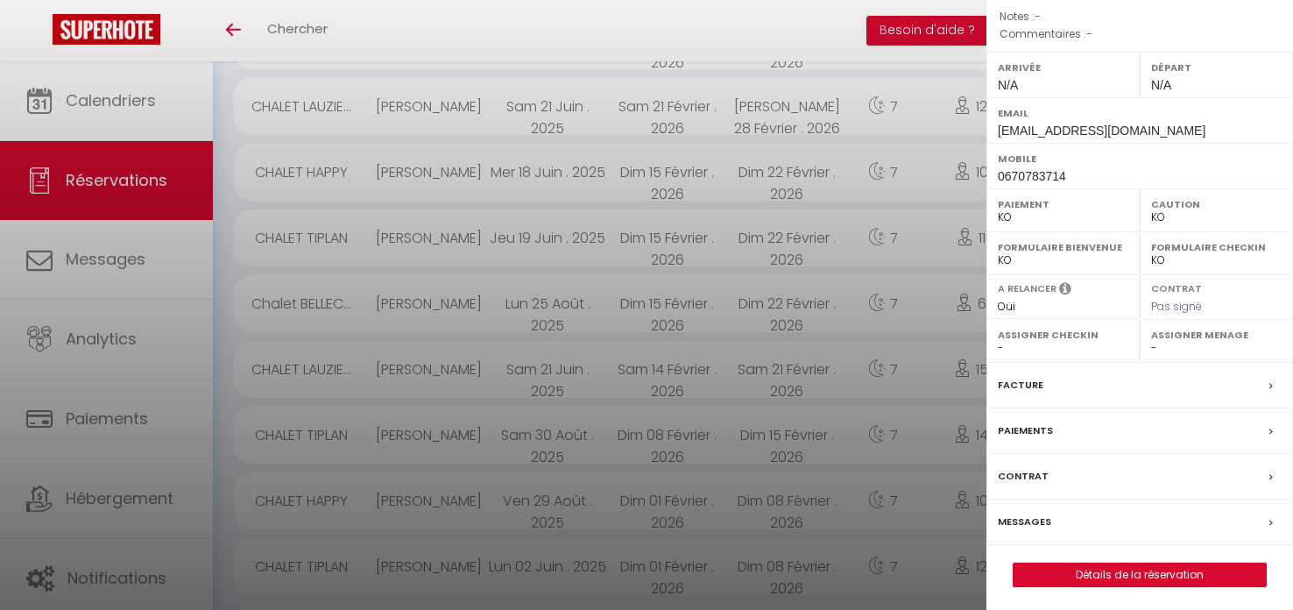
scroll to position [647, 0]
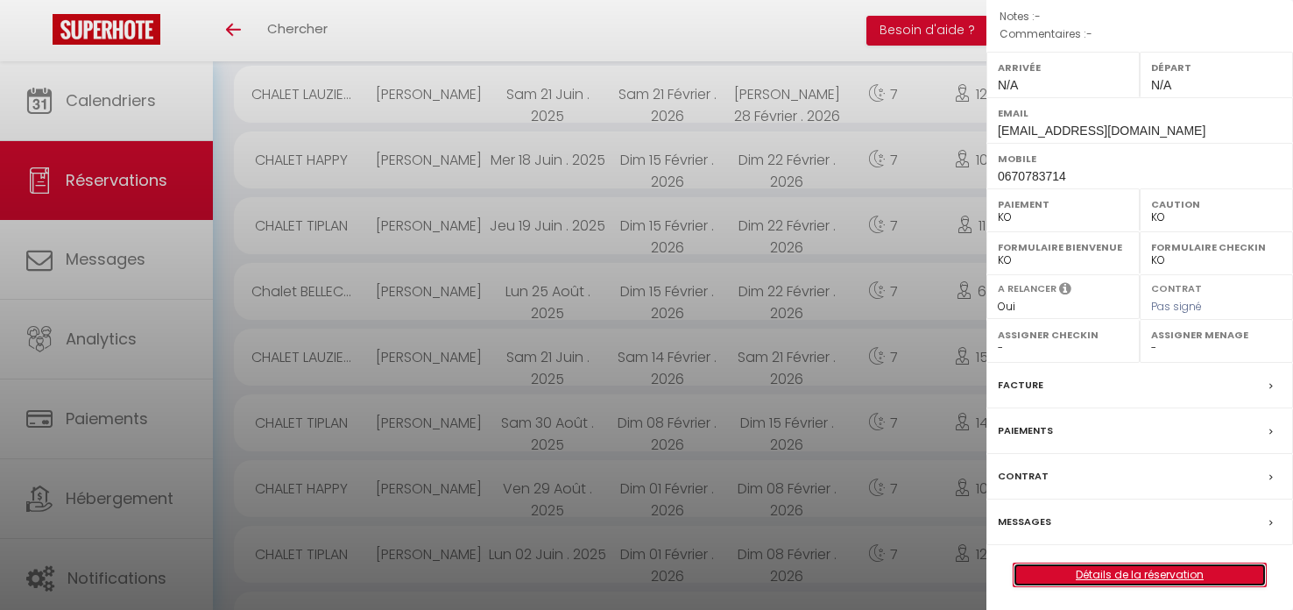
click at [1094, 568] on link "Détails de la réservation" at bounding box center [1140, 574] width 252 height 23
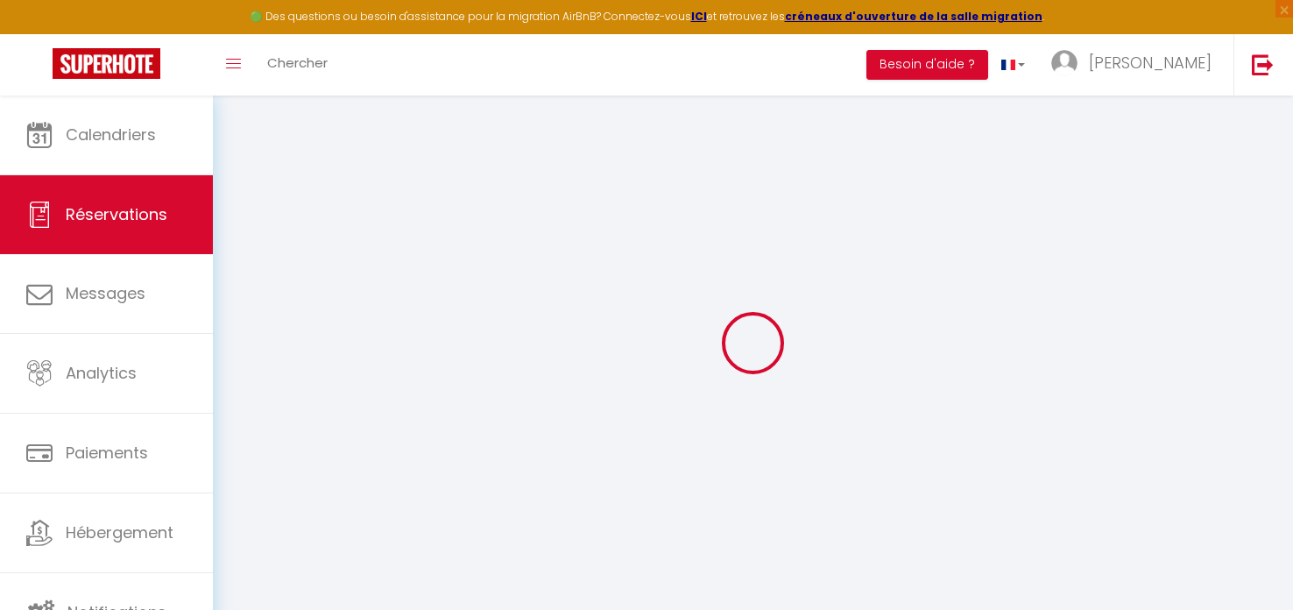
type input "[PERSON_NAME]"
type input "[EMAIL_ADDRESS][DOMAIN_NAME]"
type input "0670783714"
type input "34290"
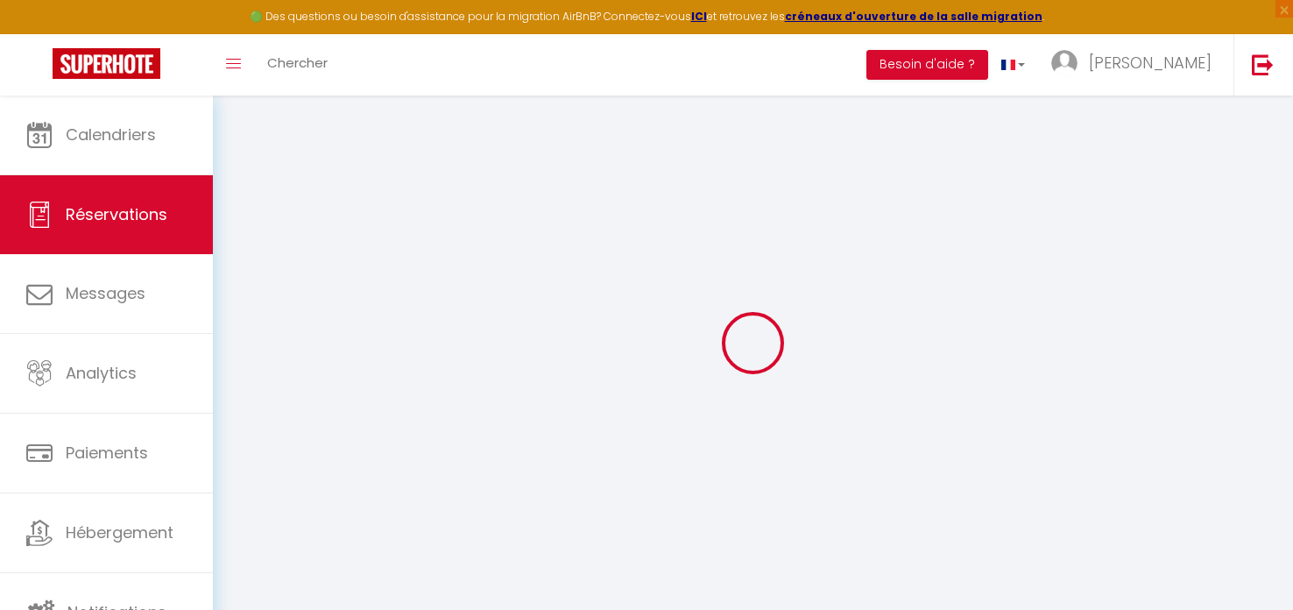
type input "[STREET_ADDRESS]"
type input "34290"
select select "FR"
select select "70094"
select select "2"
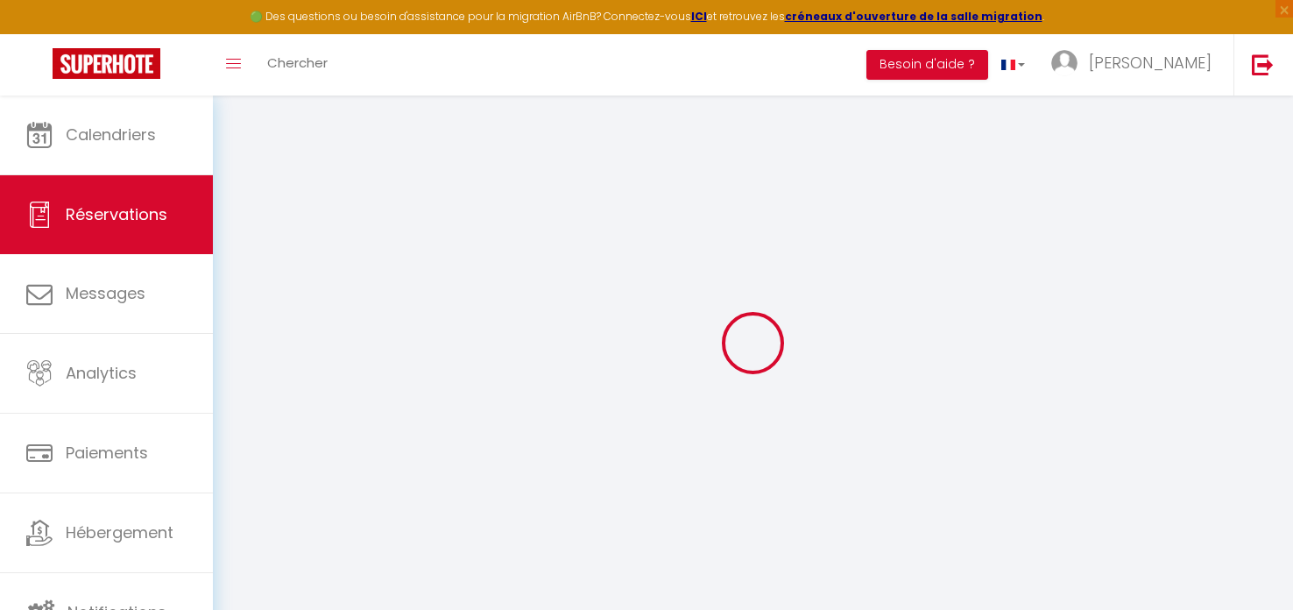
type input "Dim 01 Février 2026"
select select
type input "Dim 08 Février 2026"
select select
type input "7"
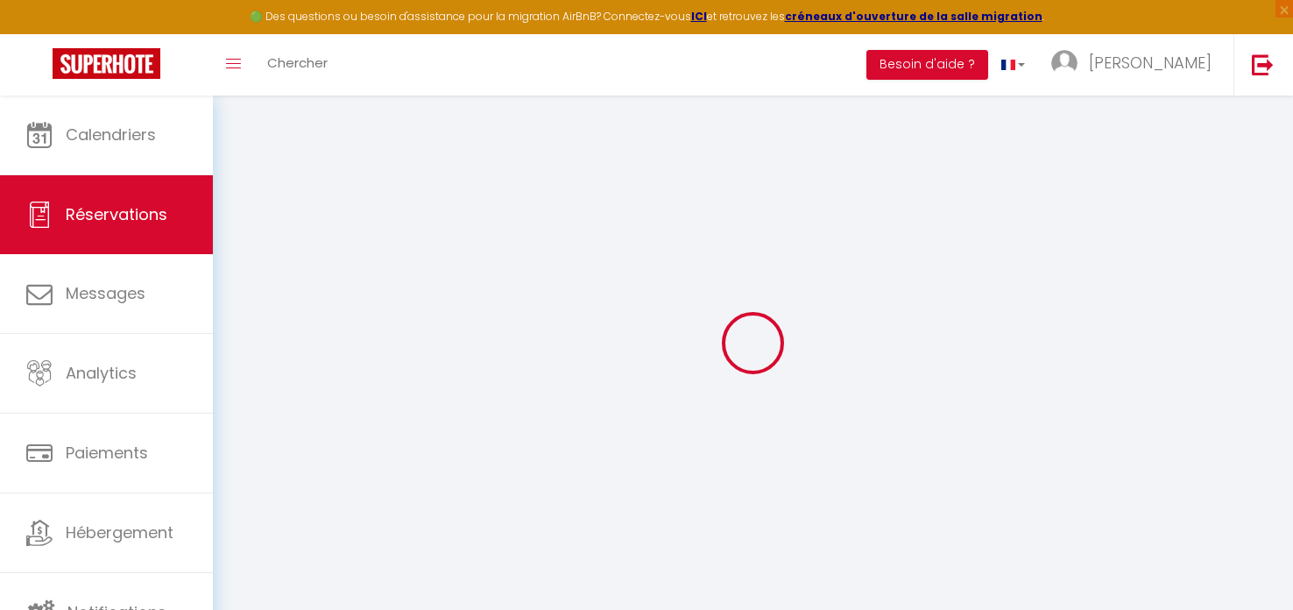
type input "3"
select select "10"
select select
type input "2900"
checkbox input "false"
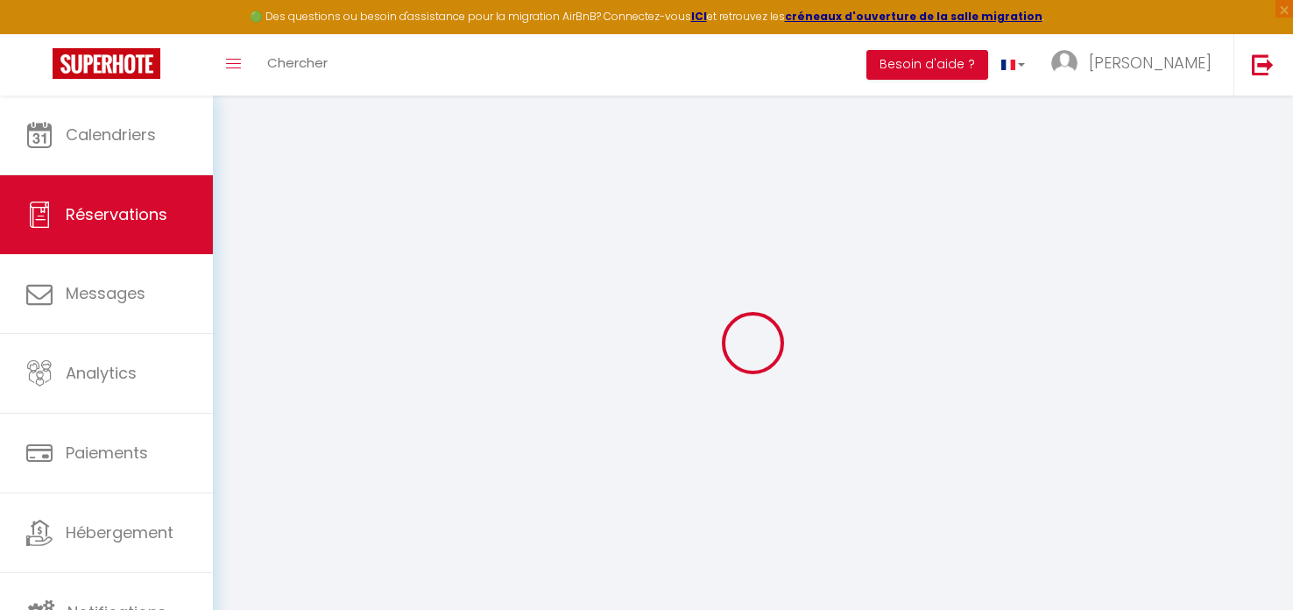
type input "2900"
type input "0"
select select
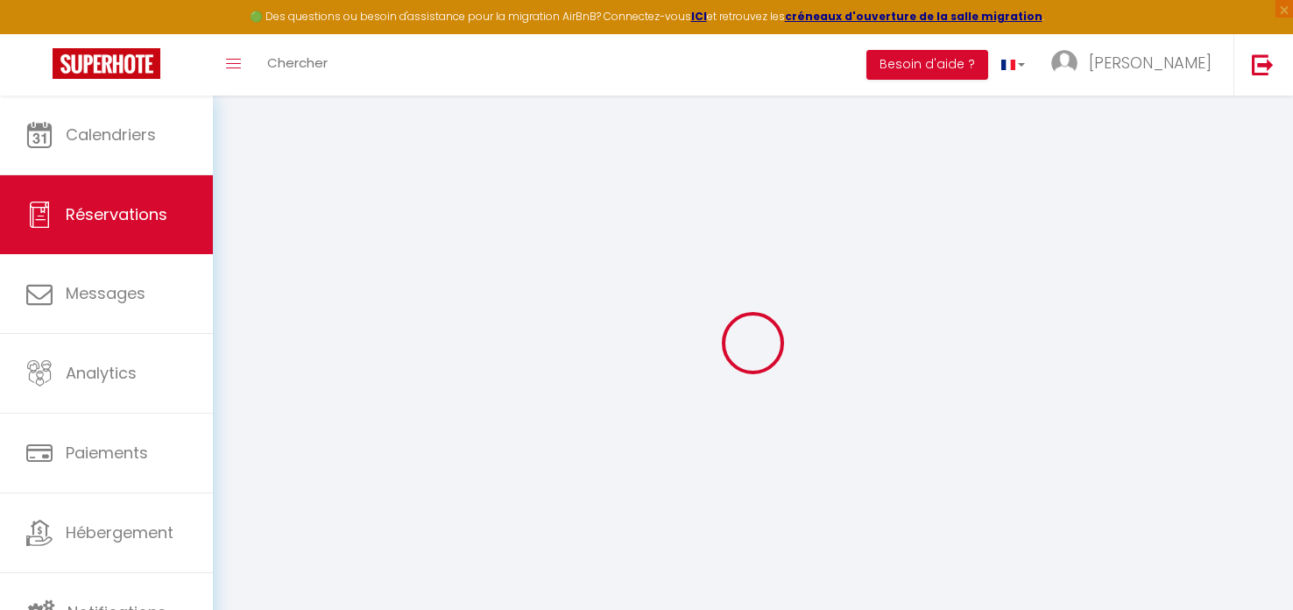
select select
select select "14"
checkbox input "false"
select select
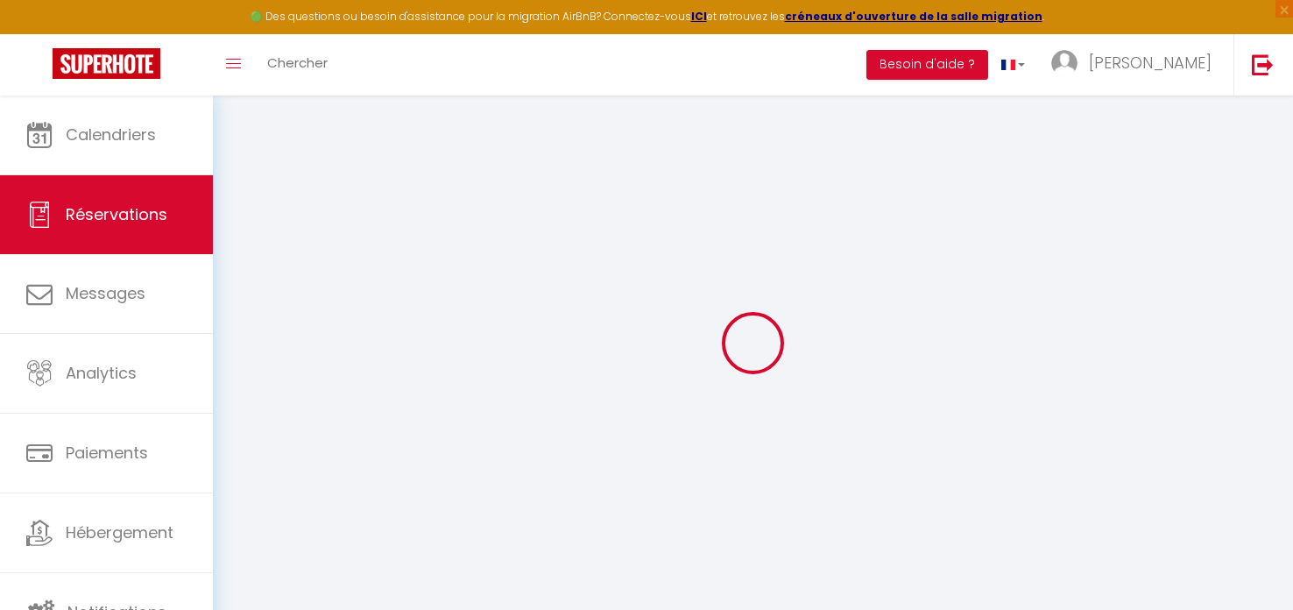
checkbox input "false"
select select
checkbox input "false"
select select
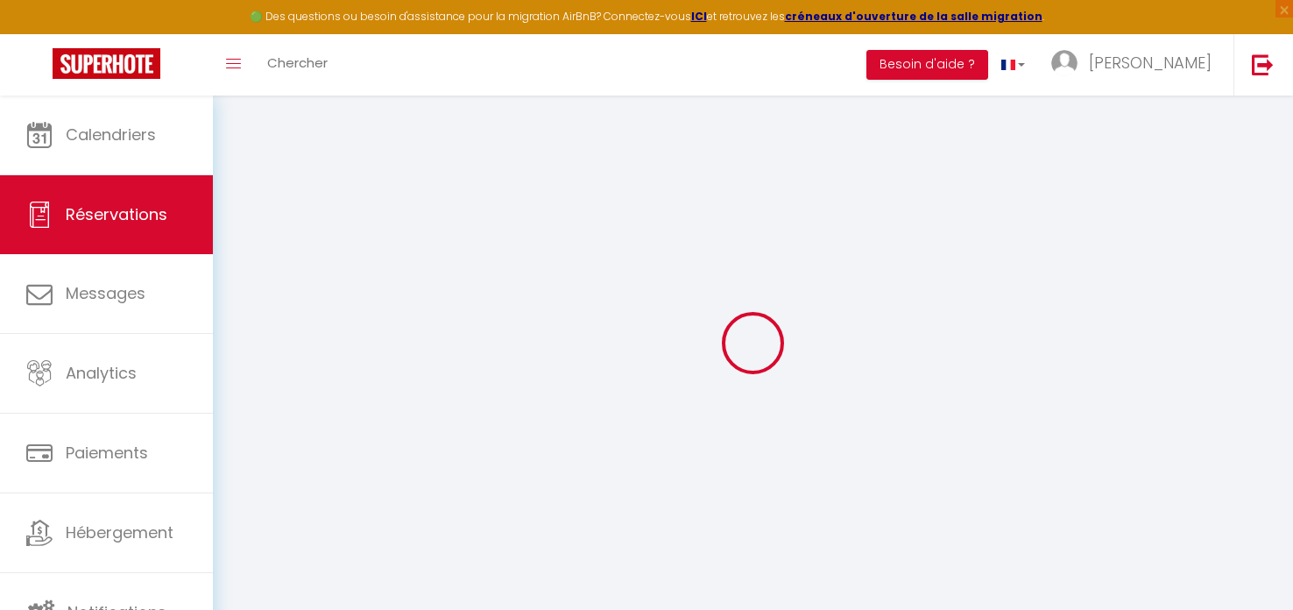
select select
checkbox input "false"
select select
checkbox input "false"
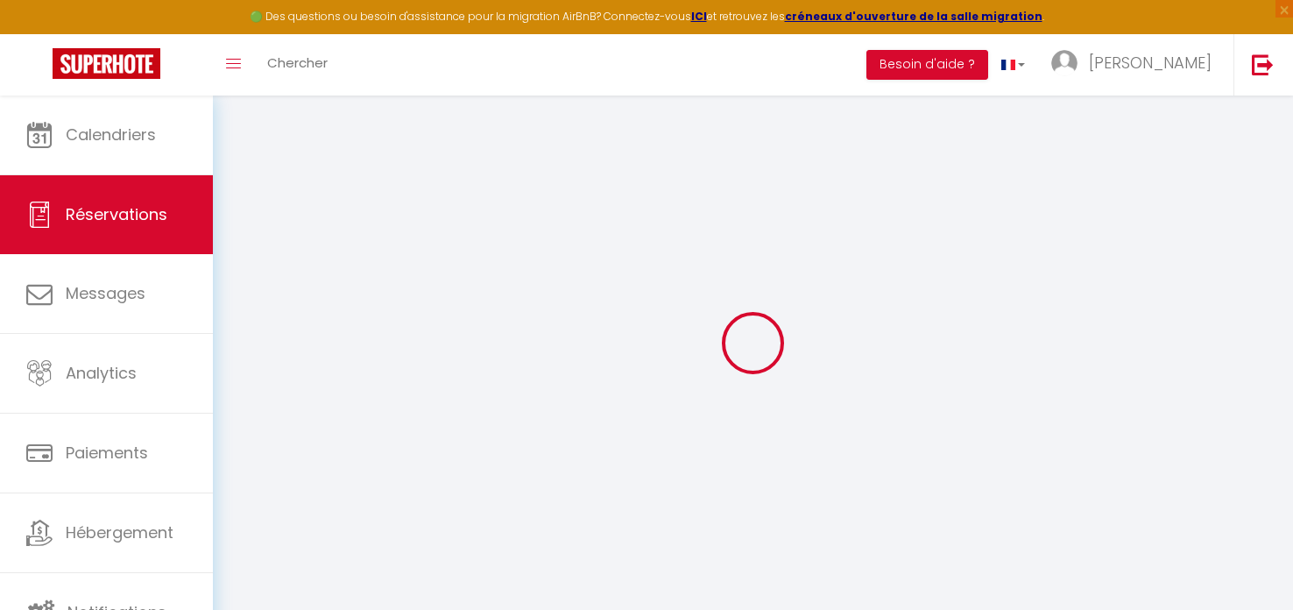
select select
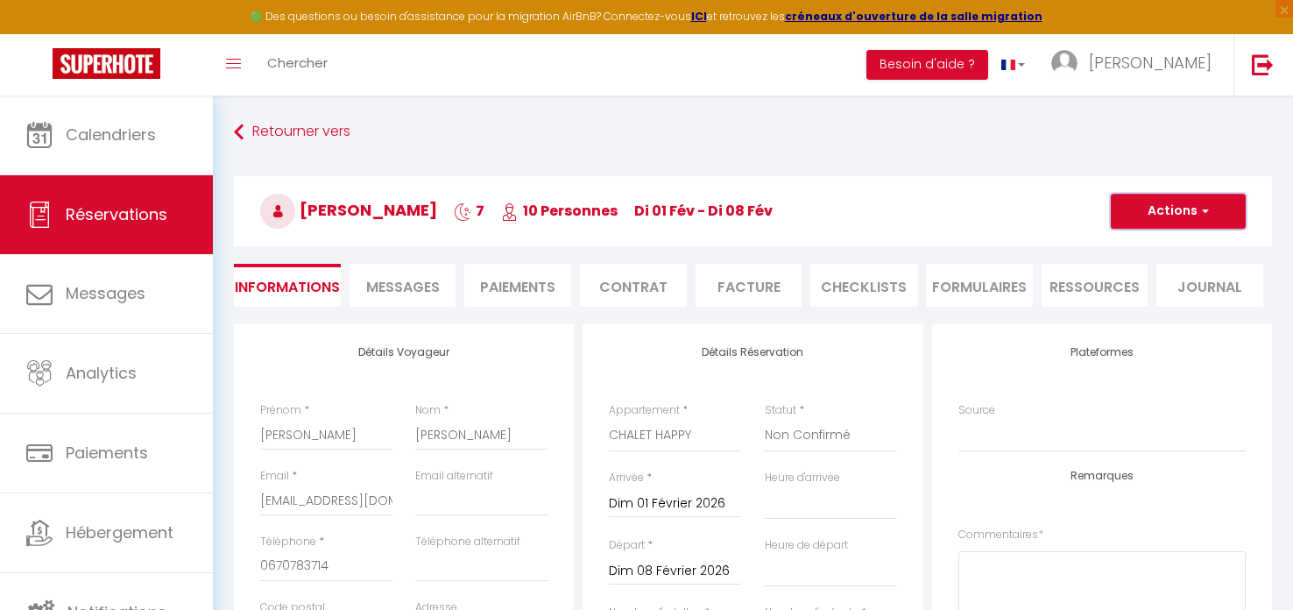
click at [1124, 208] on button "Actions" at bounding box center [1178, 211] width 135 height 35
click at [814, 437] on select "Confirmé Non Confirmé [PERSON_NAME] par le voyageur No Show Request" at bounding box center [831, 435] width 132 height 33
select select "1"
click at [765, 419] on select "Confirmé Non Confirmé [PERSON_NAME] par le voyageur No Show Request" at bounding box center [831, 435] width 132 height 33
select select
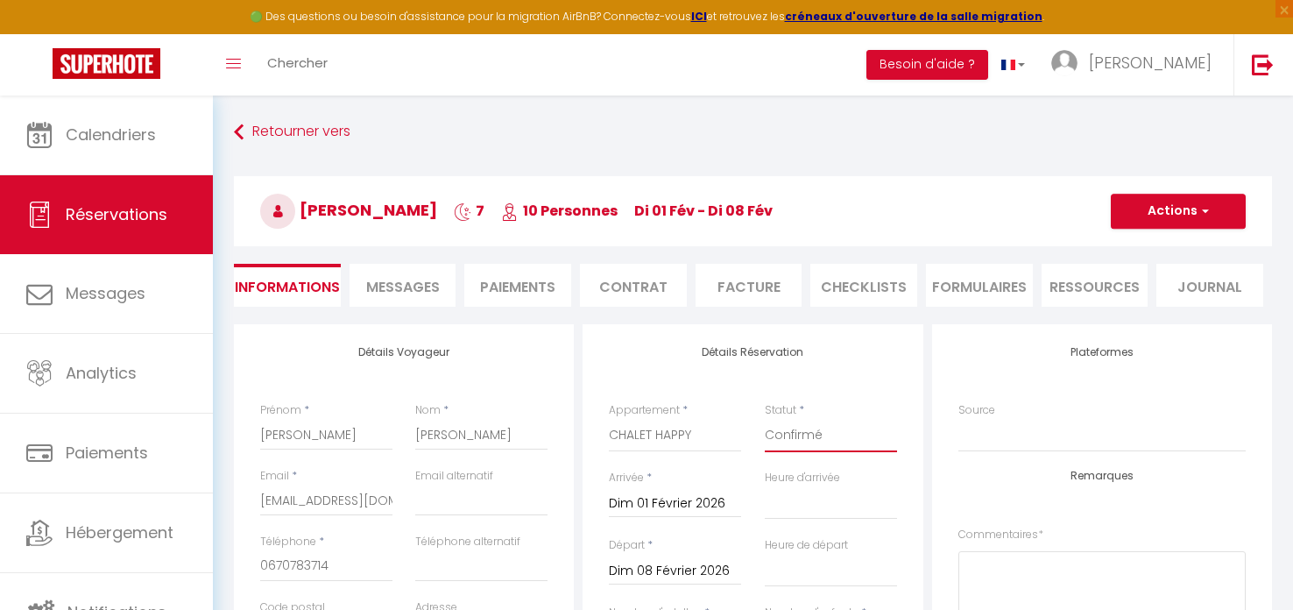
select select
checkbox input "false"
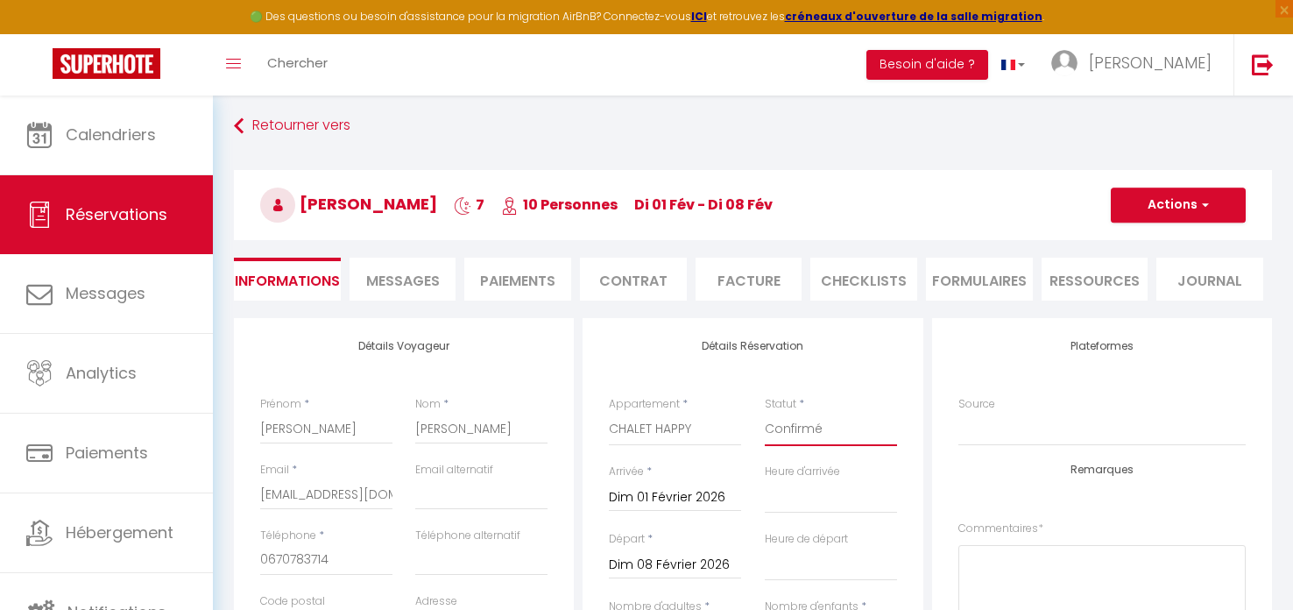
scroll to position [8, 0]
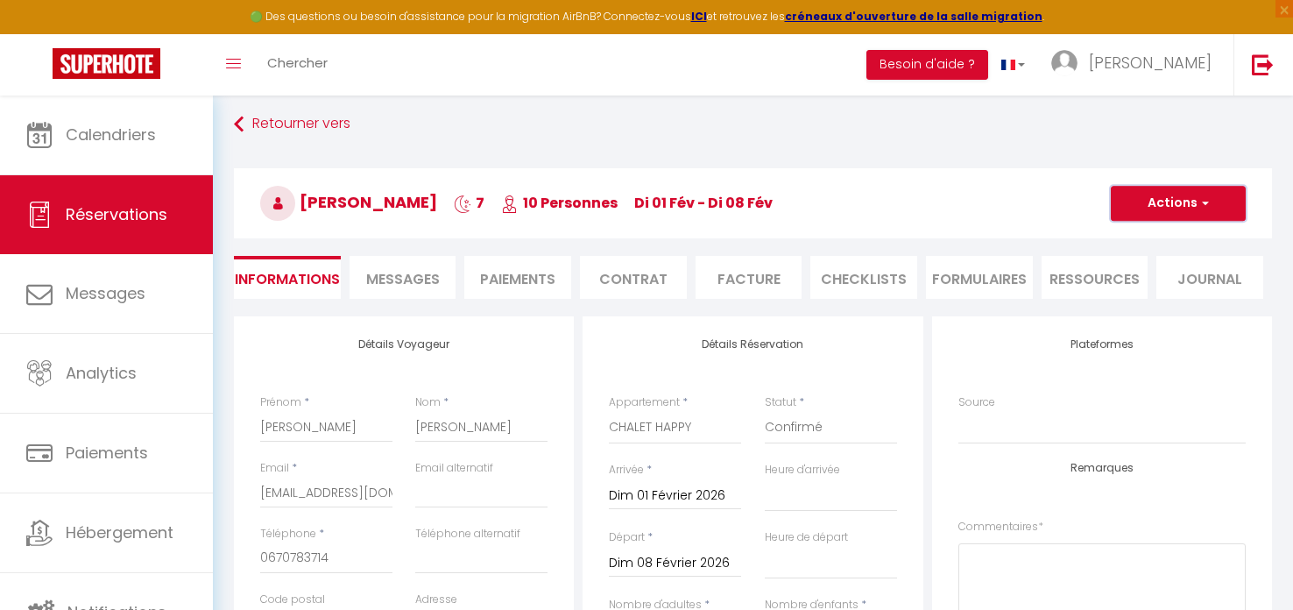
click at [1168, 202] on button "Actions" at bounding box center [1178, 203] width 135 height 35
click at [1164, 237] on link "Enregistrer" at bounding box center [1161, 241] width 138 height 23
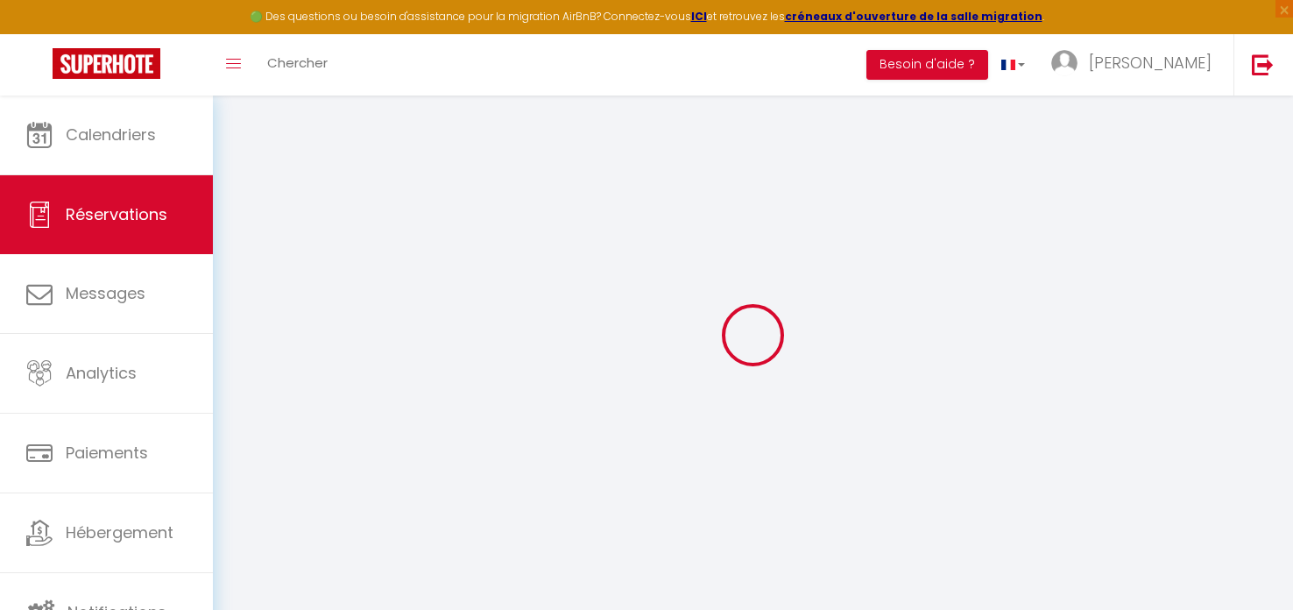
select select "not_cancelled"
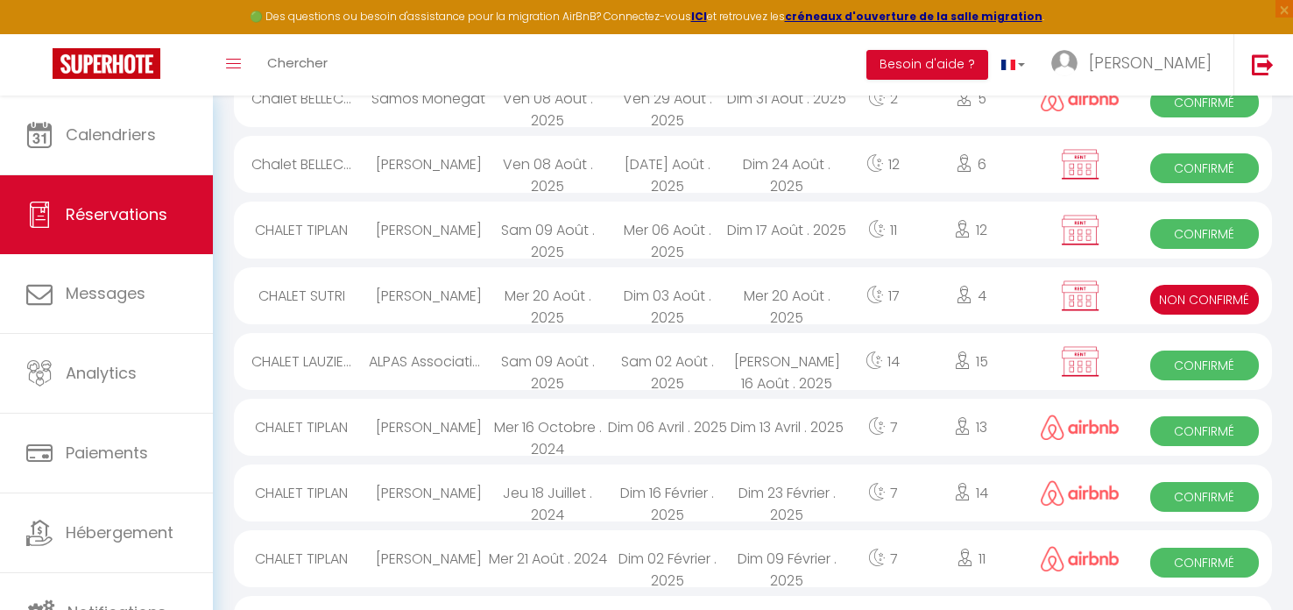
scroll to position [2182, 0]
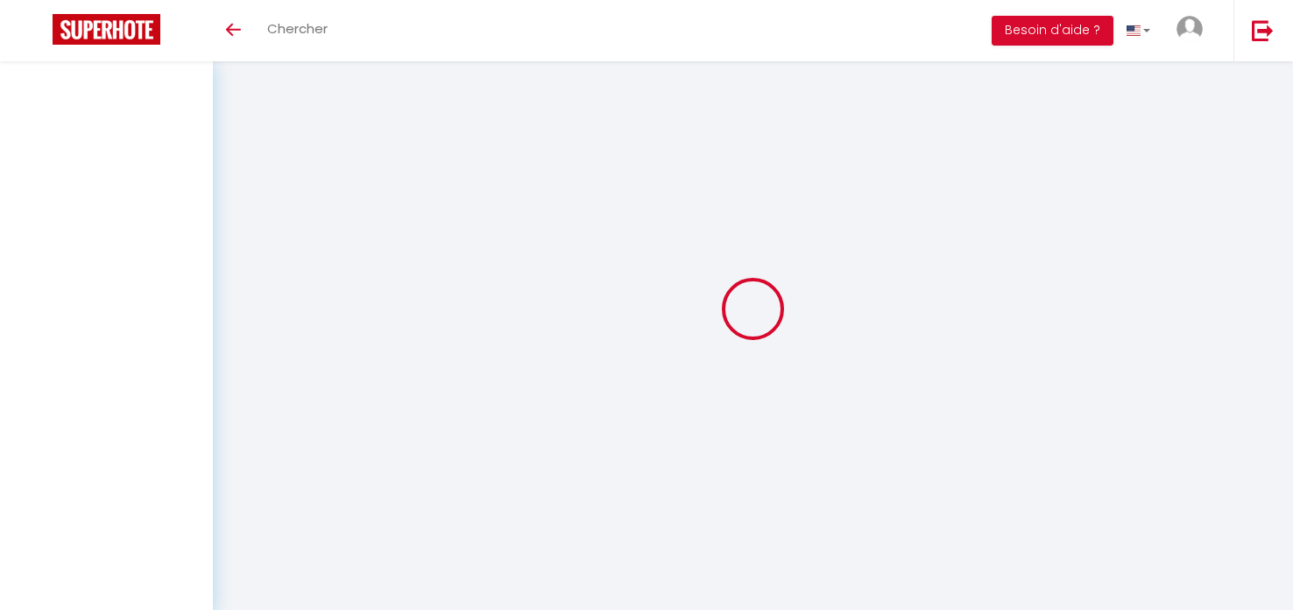
select select "not_cancelled"
select select
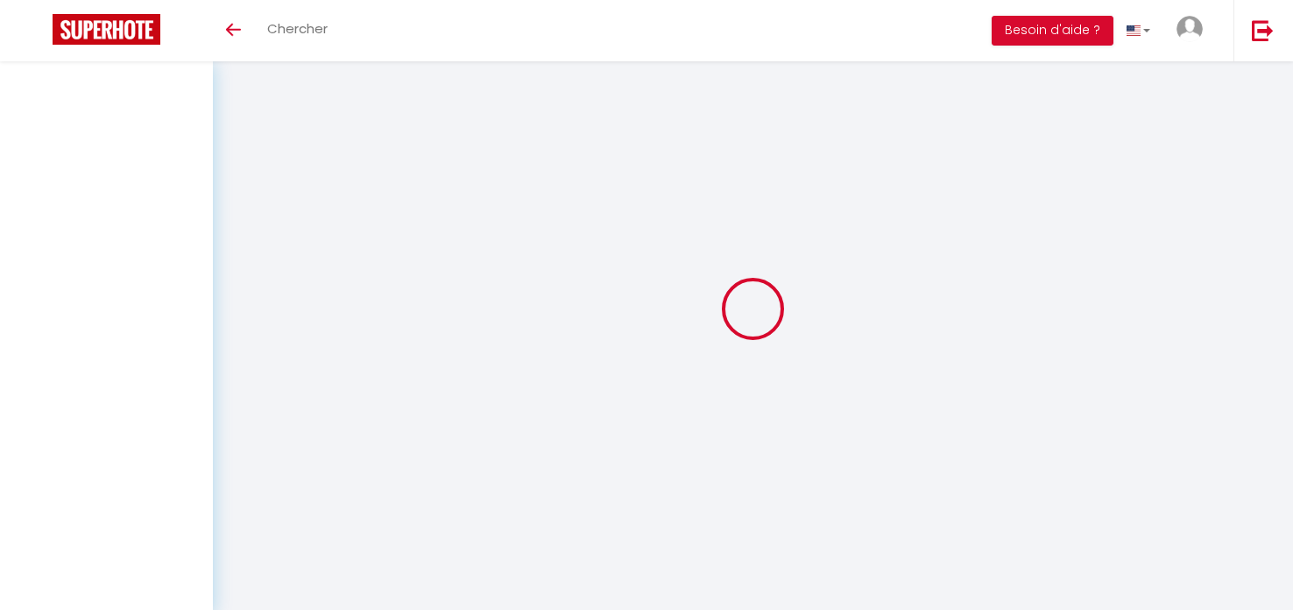
select select
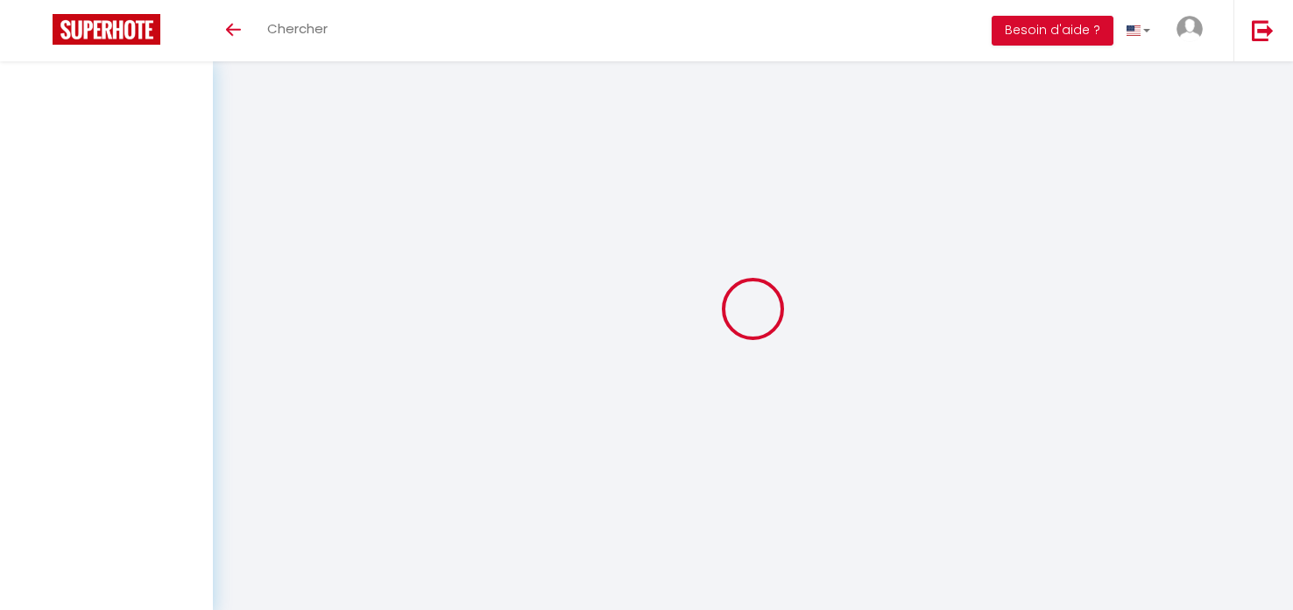
select select
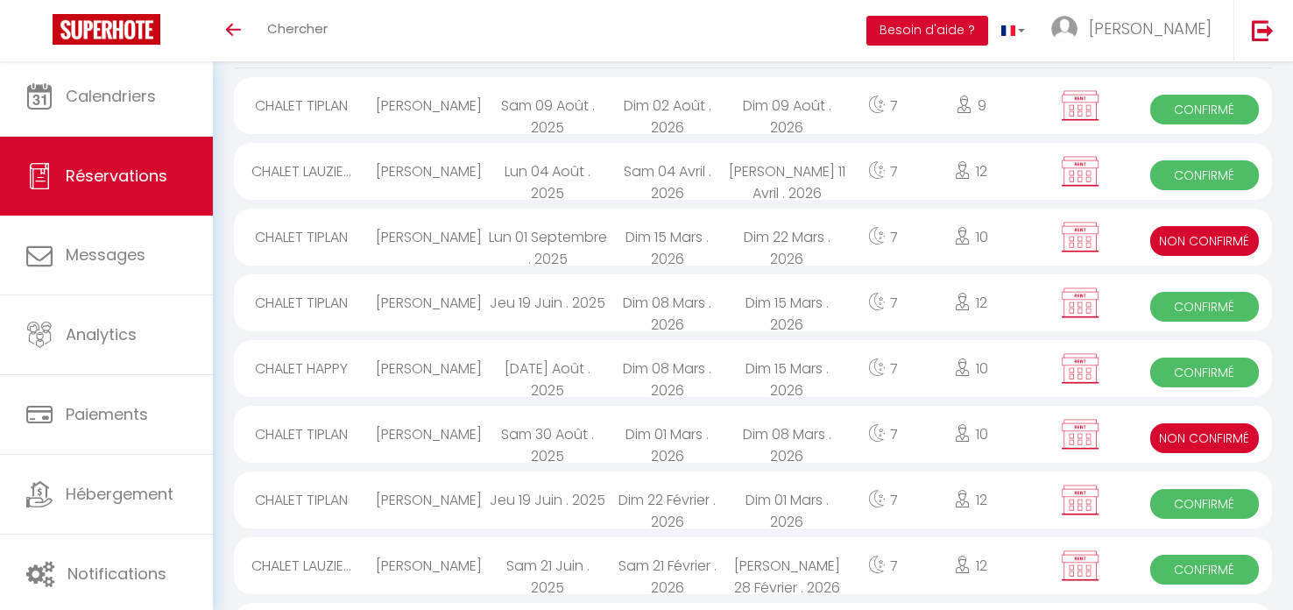
scroll to position [184, 0]
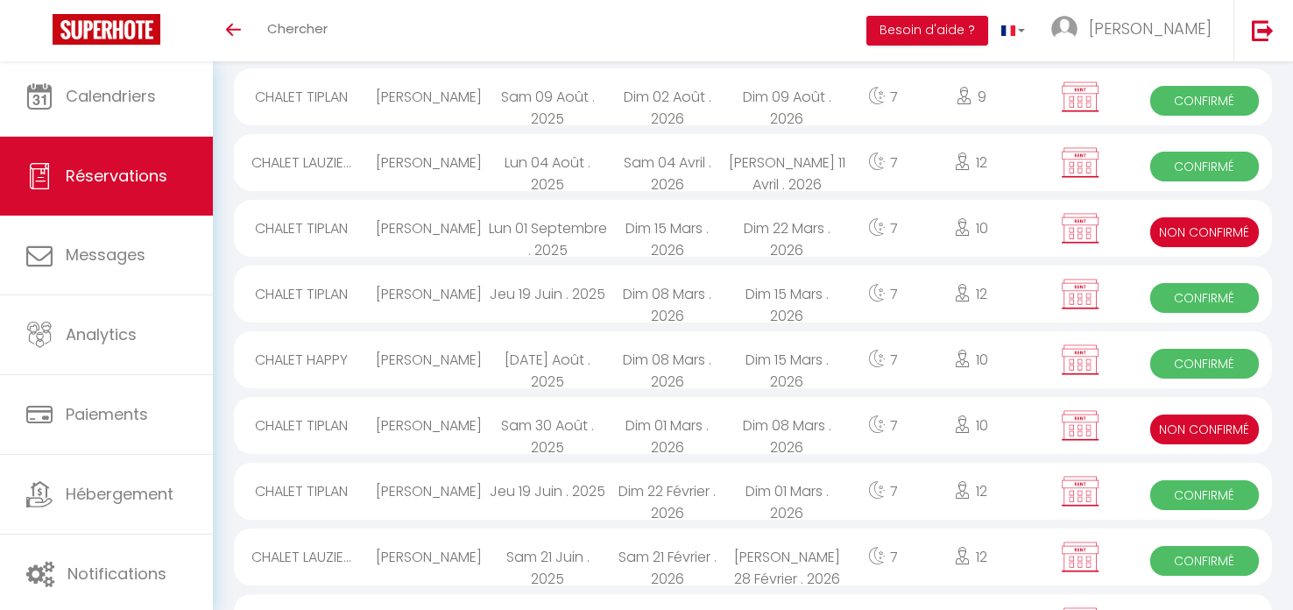
click at [1204, 430] on span "Non Confirmé" at bounding box center [1205, 429] width 108 height 30
select select "KO"
select select "0"
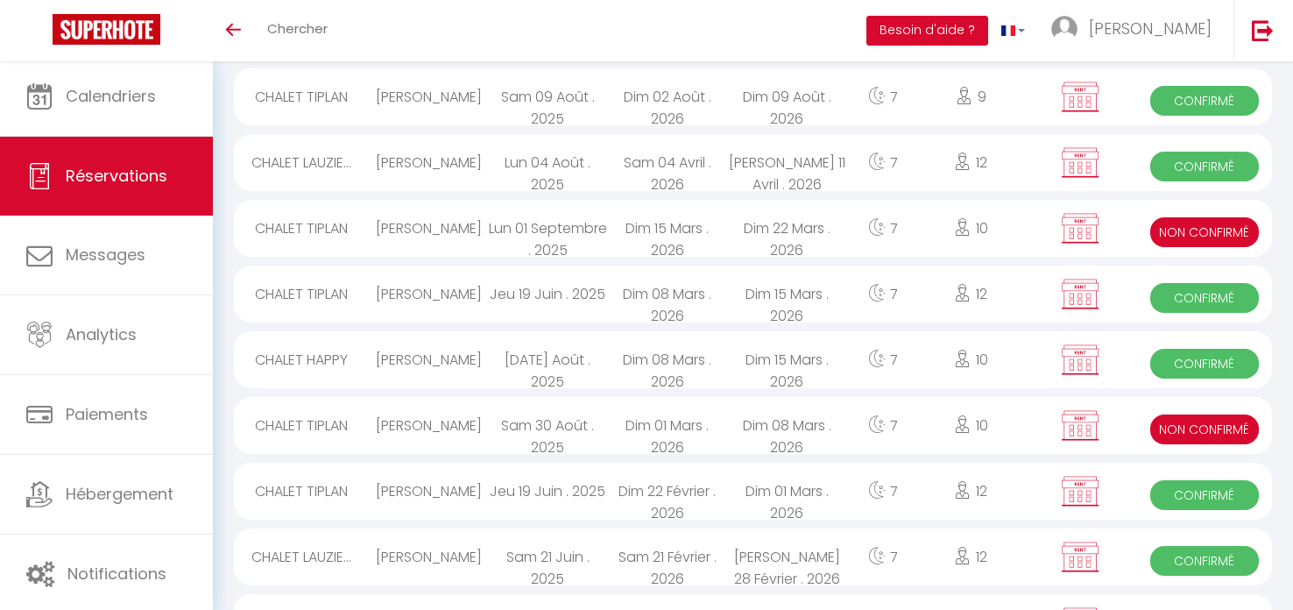
select select "0"
select select
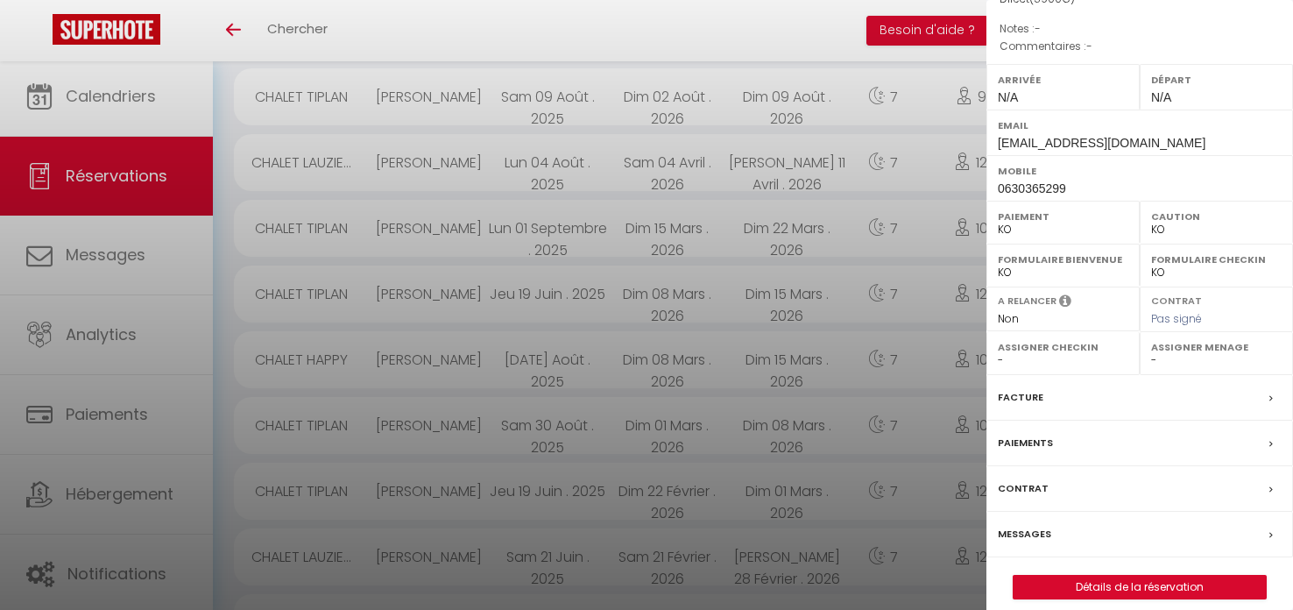
scroll to position [203, 0]
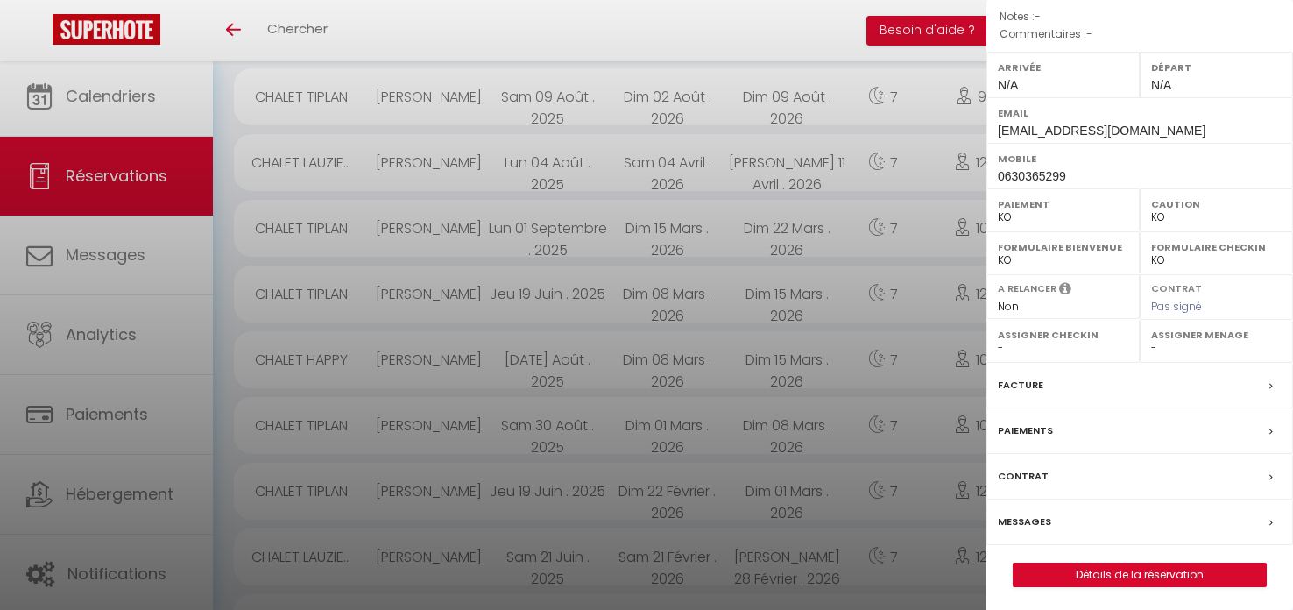
click at [1274, 428] on span at bounding box center [1276, 430] width 12 height 18
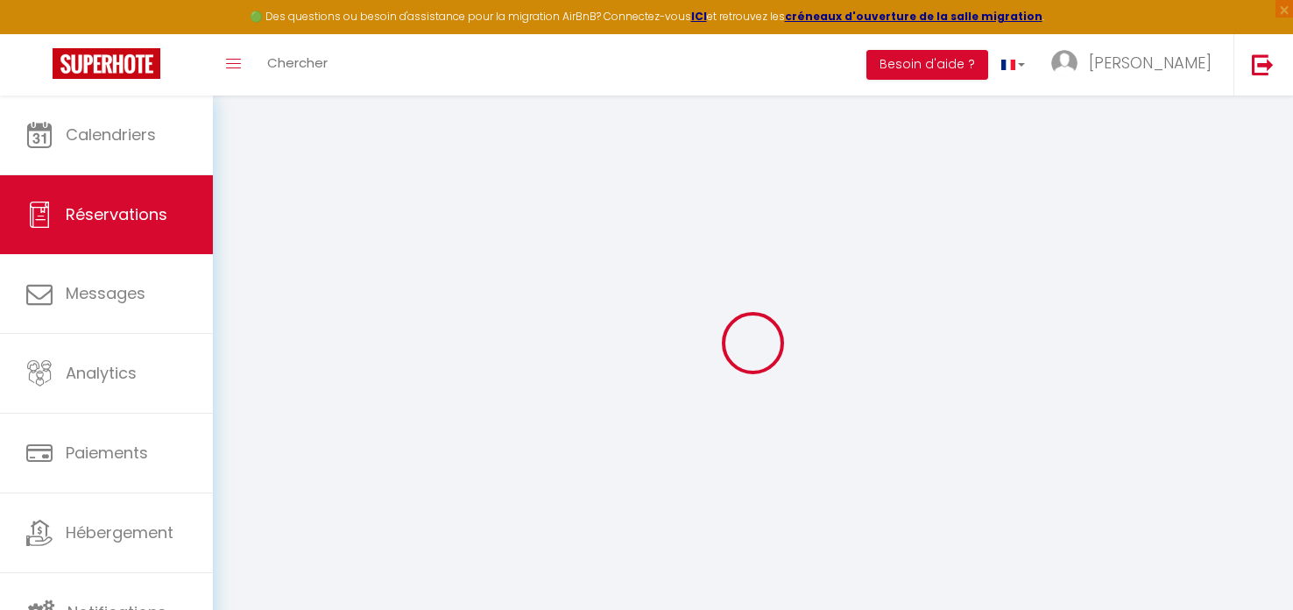
select select "0"
select select
checkbox input "false"
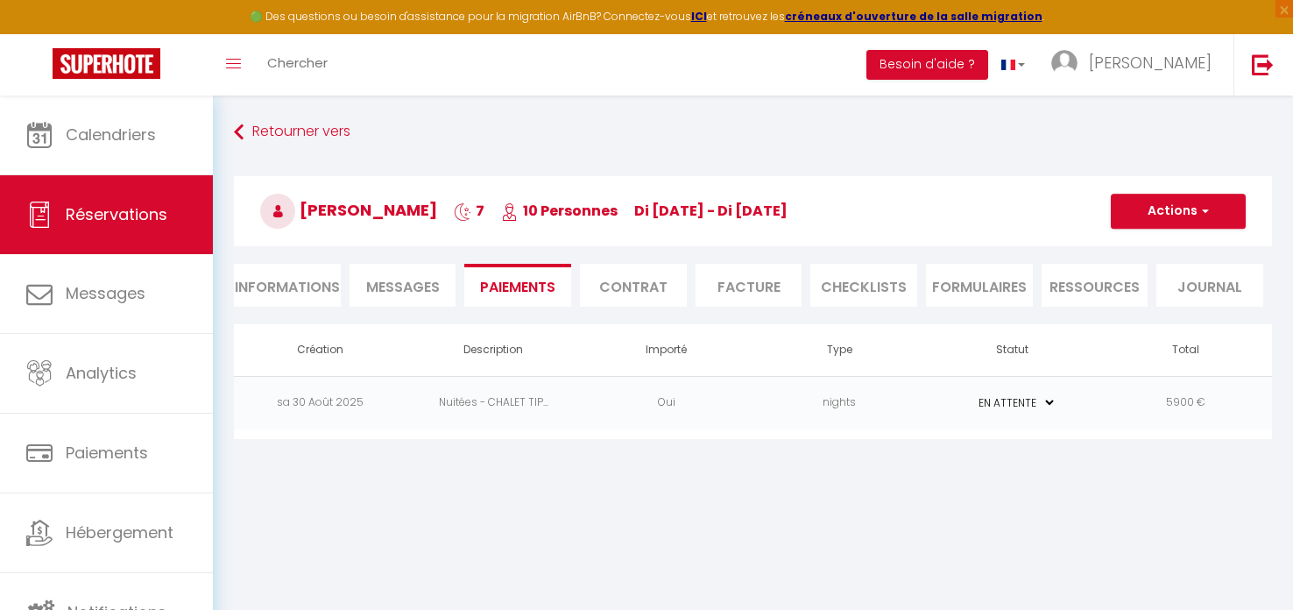
click at [1057, 400] on td "PAYÉ EN ATTENTE" at bounding box center [1012, 402] width 173 height 53
click at [1052, 403] on select "PAYÉ EN ATTENTE" at bounding box center [1013, 402] width 88 height 17
